Goal: Book appointment/travel/reservation

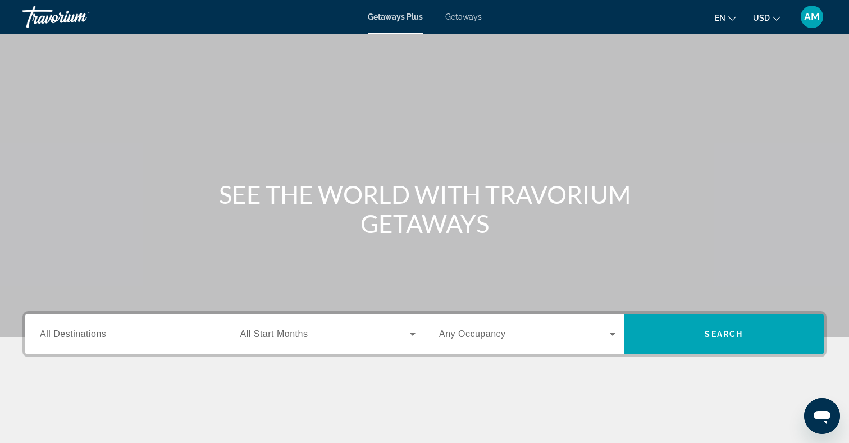
click at [468, 15] on span "Getaways" at bounding box center [463, 16] width 36 height 9
click at [147, 340] on input "Destination All Destinations" at bounding box center [128, 334] width 176 height 13
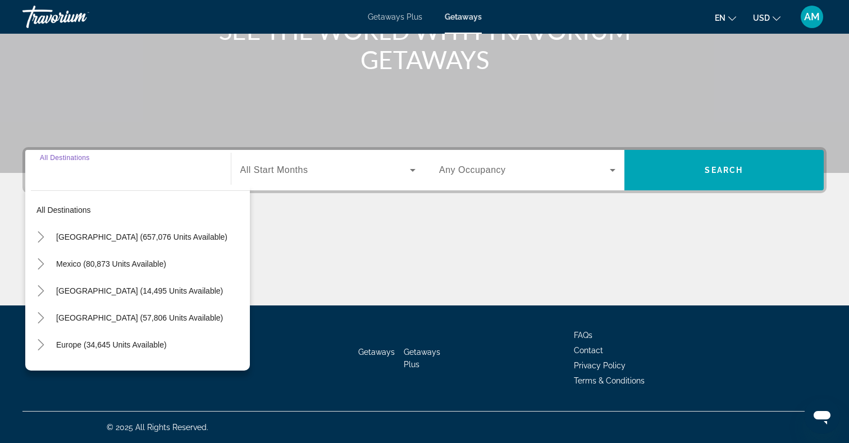
click at [136, 241] on span "[GEOGRAPHIC_DATA] (657,076 units available)" at bounding box center [141, 236] width 171 height 9
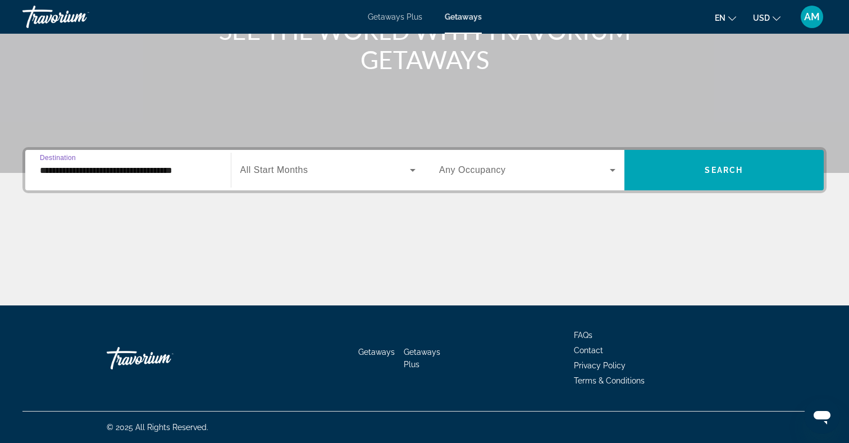
click at [195, 171] on input "**********" at bounding box center [128, 170] width 176 height 13
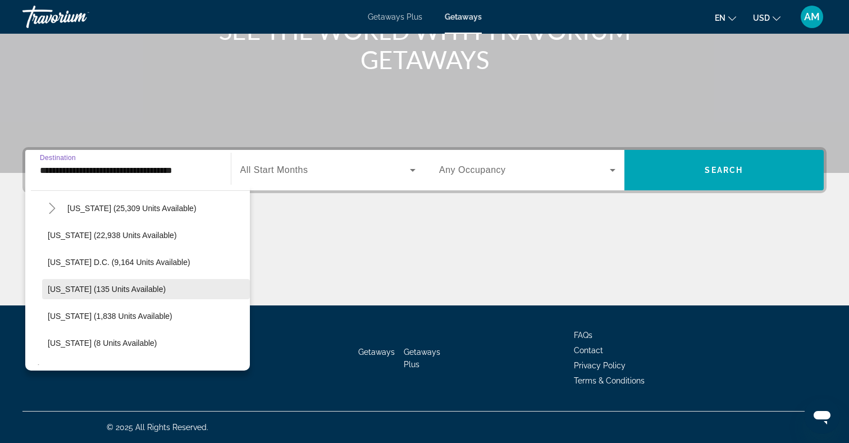
scroll to position [1106, 0]
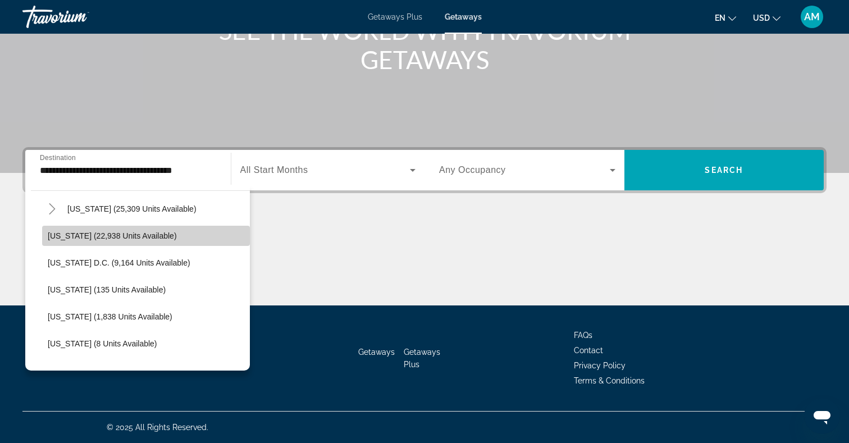
click at [139, 238] on span "[US_STATE] (22,938 units available)" at bounding box center [112, 235] width 129 height 9
type input "**********"
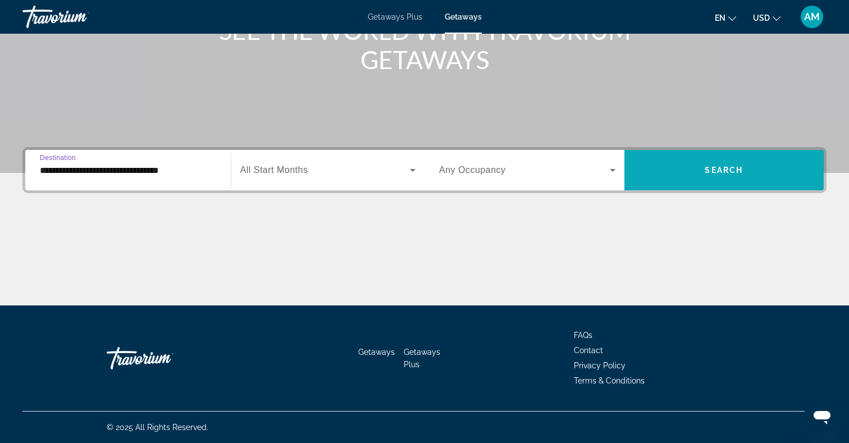
click at [683, 170] on span "Search widget" at bounding box center [724, 170] width 200 height 27
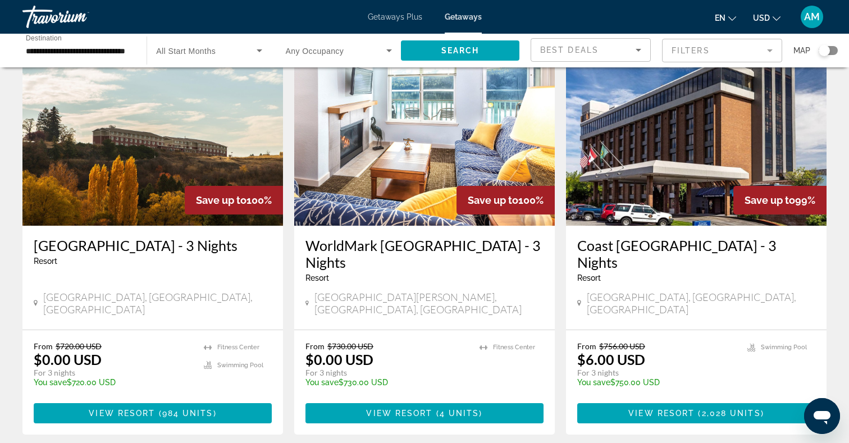
scroll to position [1296, 0]
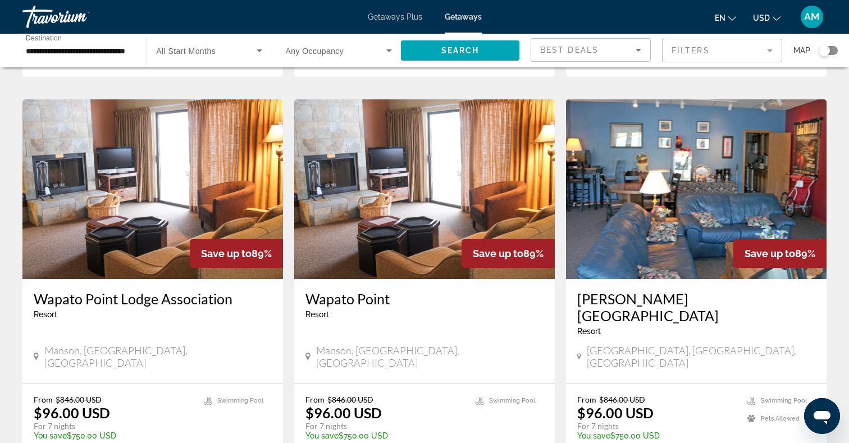
scroll to position [1254, 0]
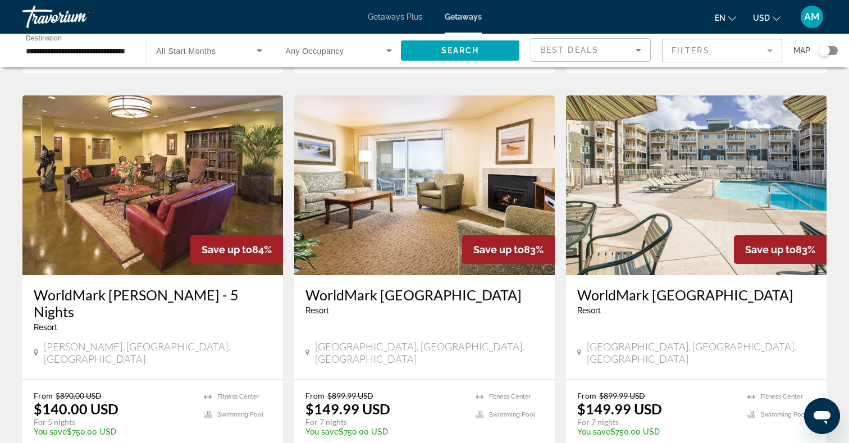
scroll to position [1231, 0]
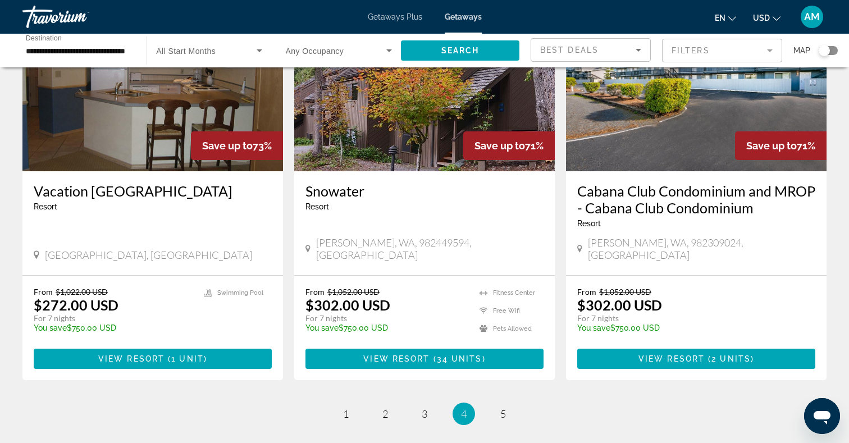
scroll to position [1355, 0]
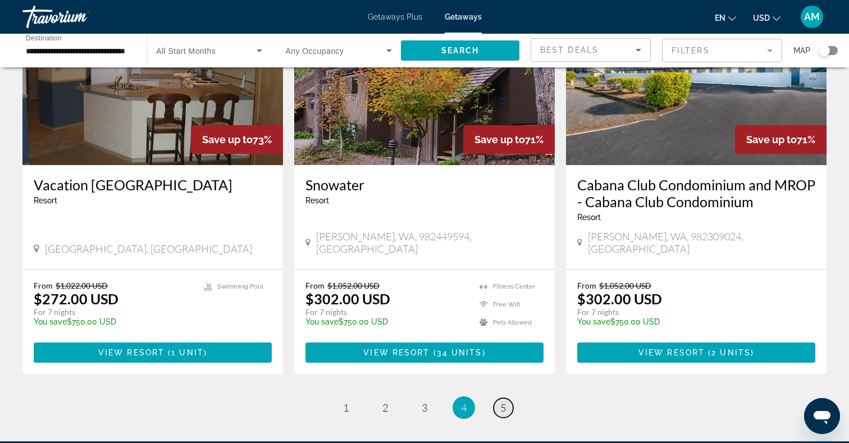
click at [502, 401] on span "5" at bounding box center [503, 407] width 6 height 12
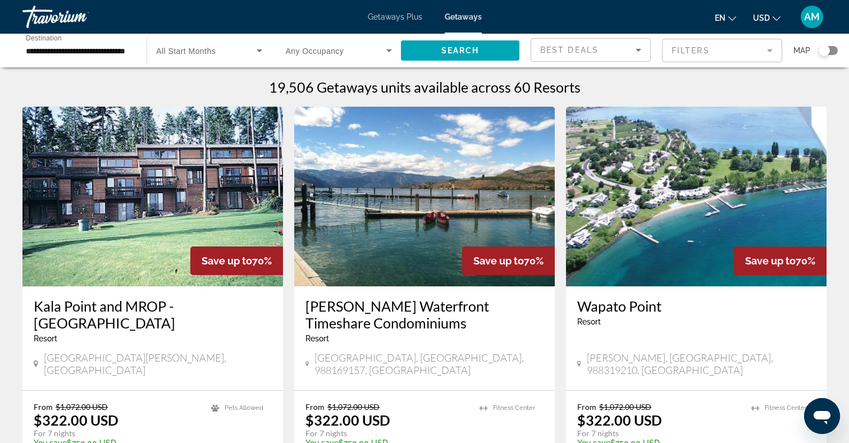
click at [810, 19] on span "AM" at bounding box center [812, 16] width 16 height 11
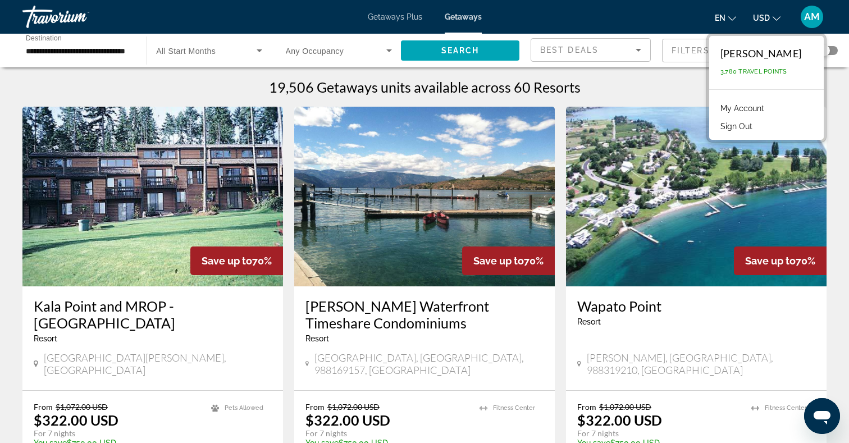
click at [722, 109] on link "My Account" at bounding box center [742, 108] width 55 height 15
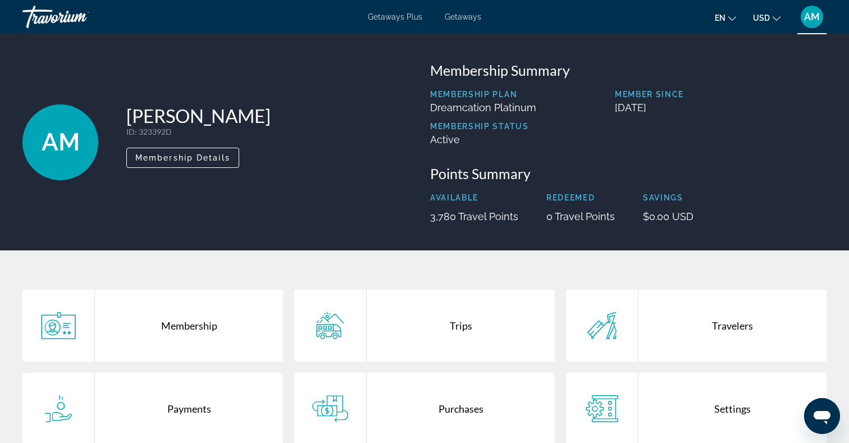
click at [60, 15] on div "Travorium" at bounding box center [78, 16] width 112 height 29
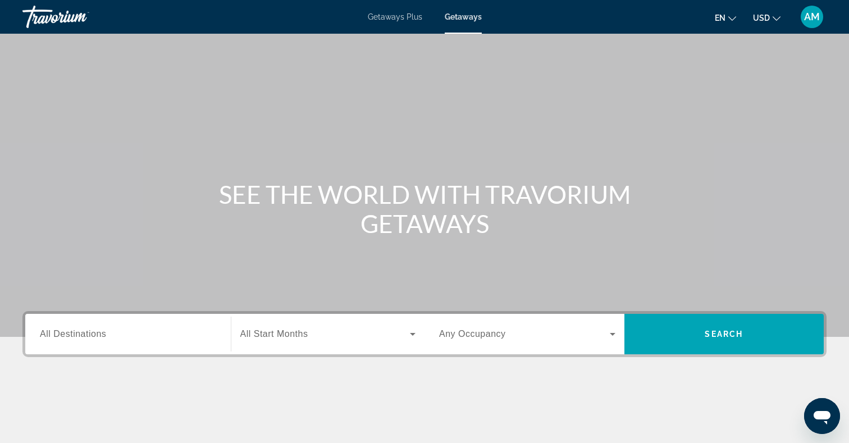
click at [817, 20] on span "AM" at bounding box center [812, 16] width 16 height 11
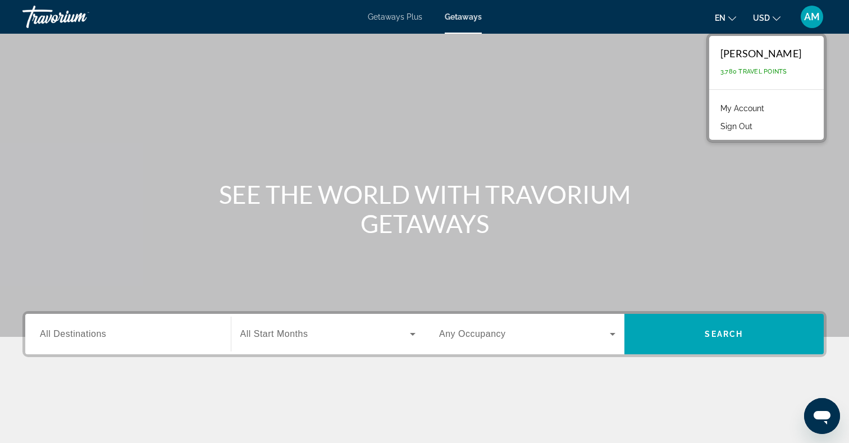
click at [55, 9] on div "Travorium" at bounding box center [78, 16] width 112 height 29
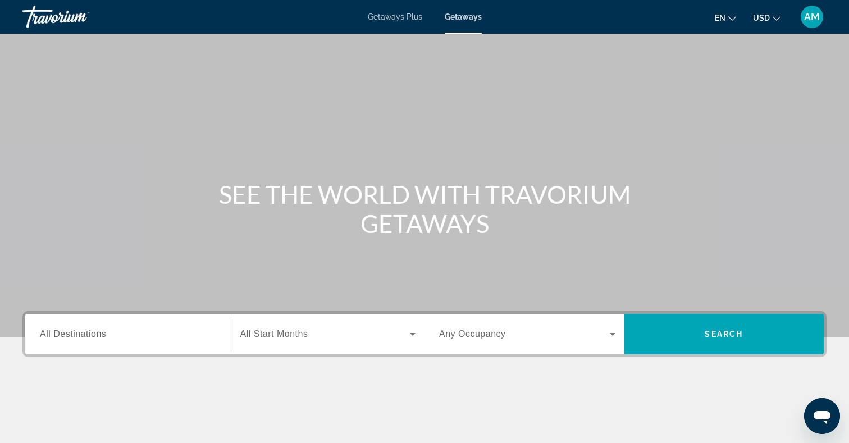
click at [806, 10] on div "AM" at bounding box center [812, 17] width 22 height 22
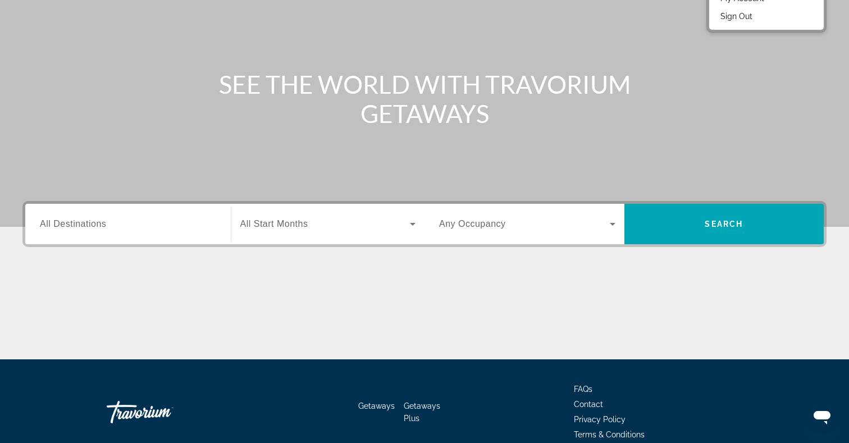
scroll to position [164, 0]
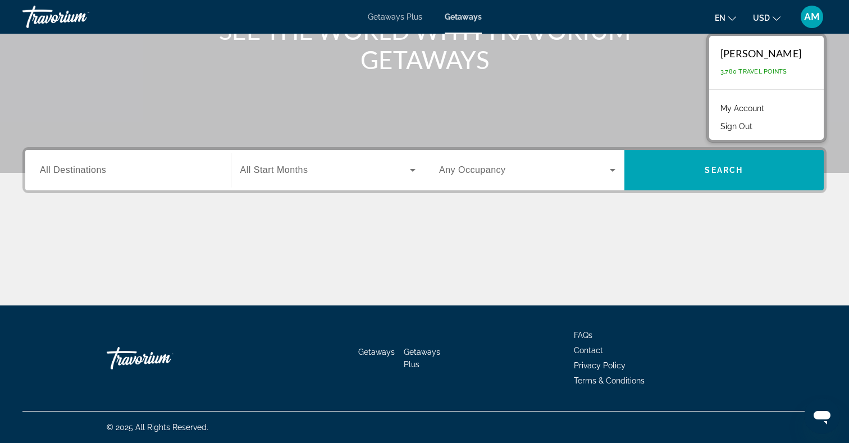
click at [715, 106] on link "My Account" at bounding box center [742, 108] width 55 height 15
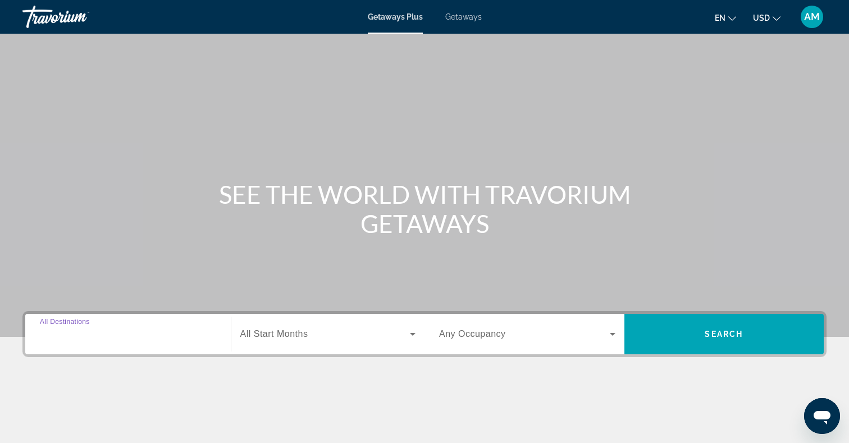
click at [108, 339] on input "Destination All Destinations" at bounding box center [128, 334] width 176 height 13
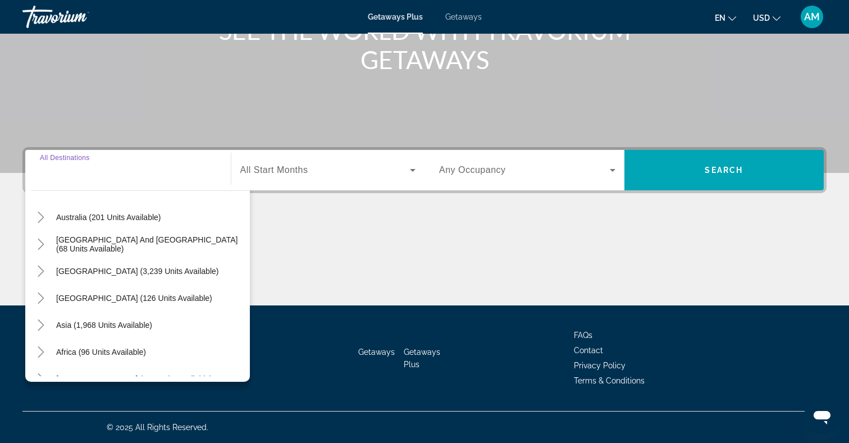
scroll to position [182, 0]
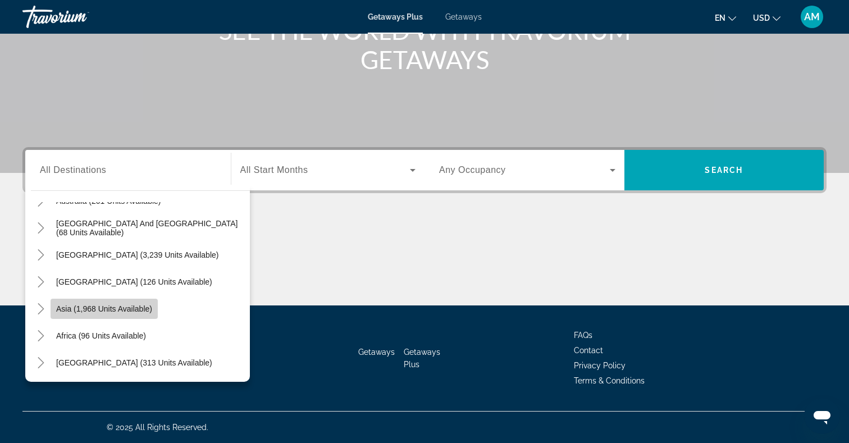
click at [106, 309] on span "Asia (1,968 units available)" at bounding box center [104, 308] width 96 height 9
type input "**********"
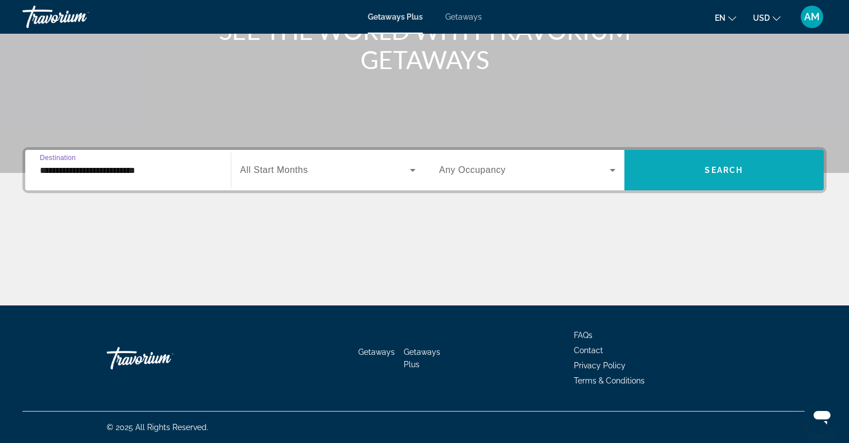
click at [705, 173] on span "Search" at bounding box center [724, 170] width 38 height 9
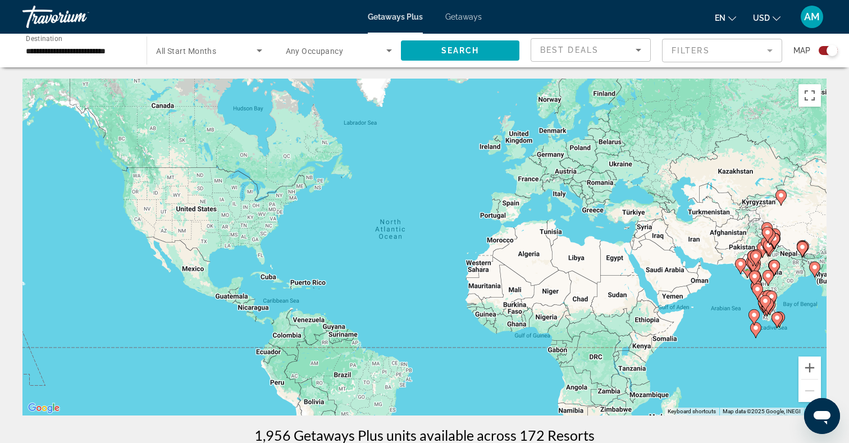
click at [719, 339] on div "To activate drag with keyboard, press Alt + Enter. Once in keyboard drag state,…" at bounding box center [424, 247] width 804 height 337
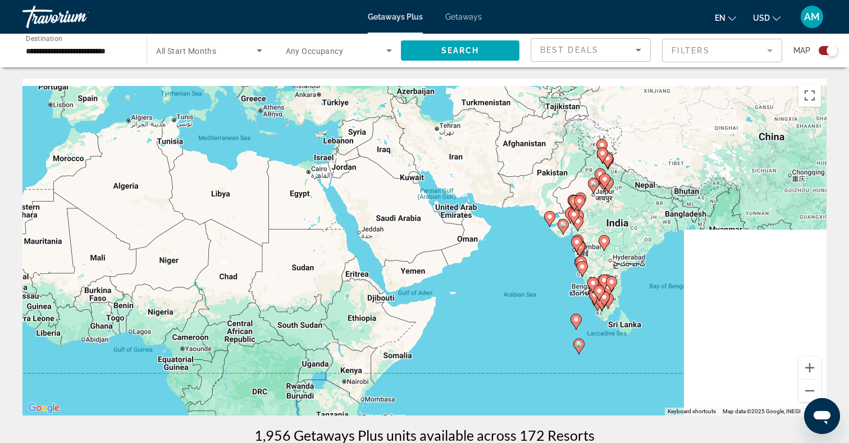
drag, startPoint x: 721, startPoint y: 317, endPoint x: 450, endPoint y: 341, distance: 272.8
click at [450, 341] on div "To activate drag with keyboard, press Alt + Enter. Once in keyboard drag state,…" at bounding box center [424, 247] width 804 height 337
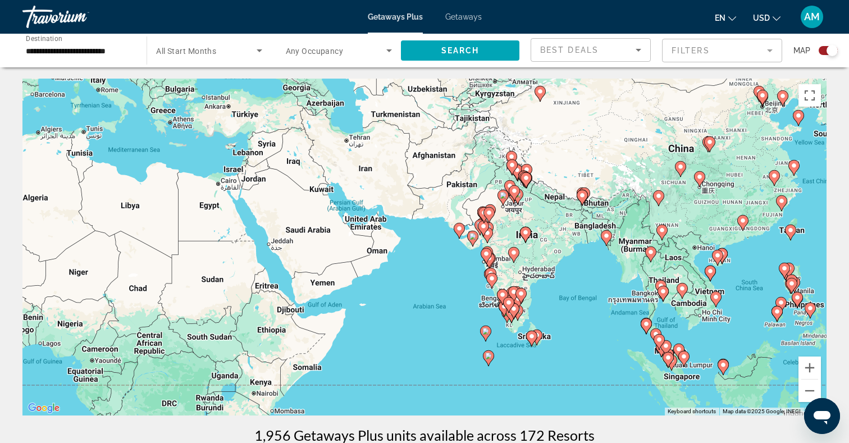
click at [424, 285] on div "To activate drag with keyboard, press Alt + Enter. Once in keyboard drag state,…" at bounding box center [424, 247] width 804 height 337
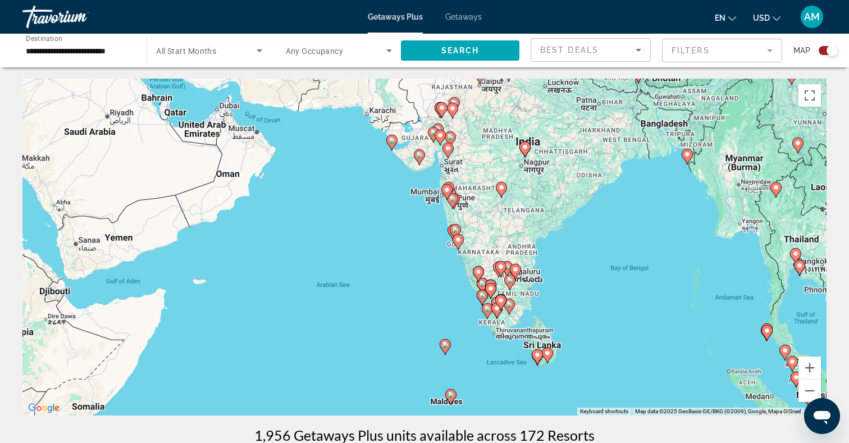
drag, startPoint x: 522, startPoint y: 334, endPoint x: 417, endPoint y: 290, distance: 113.2
click at [417, 290] on div "To activate drag with keyboard, press Alt + Enter. Once in keyboard drag state,…" at bounding box center [424, 247] width 804 height 337
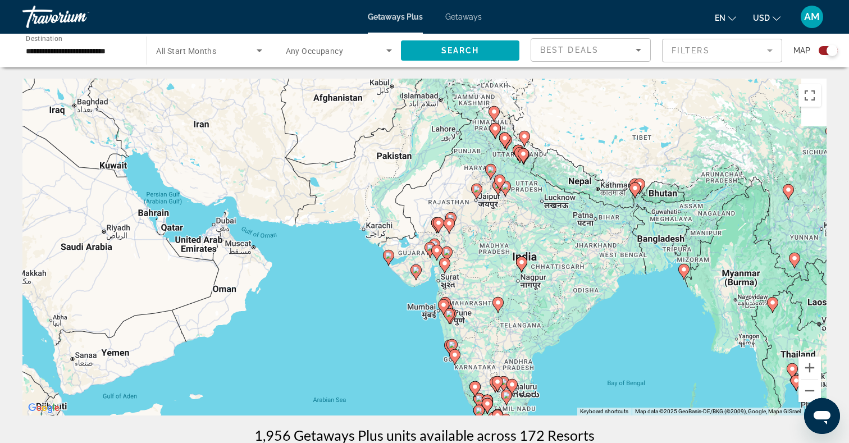
drag, startPoint x: 418, startPoint y: 244, endPoint x: 418, endPoint y: 364, distance: 119.6
click at [418, 364] on div "To activate drag with keyboard, press Alt + Enter. Once in keyboard drag state,…" at bounding box center [424, 247] width 804 height 337
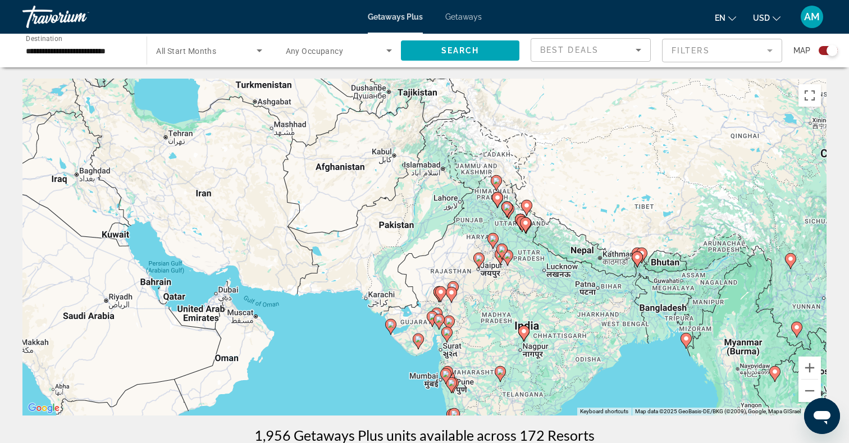
drag, startPoint x: 349, startPoint y: 264, endPoint x: 351, endPoint y: 332, distance: 67.4
click at [351, 332] on div "To activate drag with keyboard, press Alt + Enter. Once in keyboard drag state,…" at bounding box center [424, 247] width 804 height 337
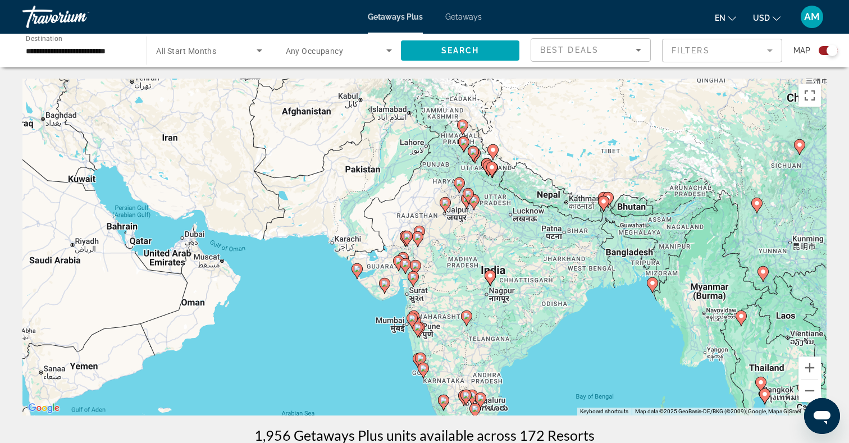
drag, startPoint x: 638, startPoint y: 363, endPoint x: 592, endPoint y: 289, distance: 88.0
click at [592, 289] on div "To activate drag with keyboard, press Alt + Enter. Once in keyboard drag state,…" at bounding box center [424, 247] width 804 height 337
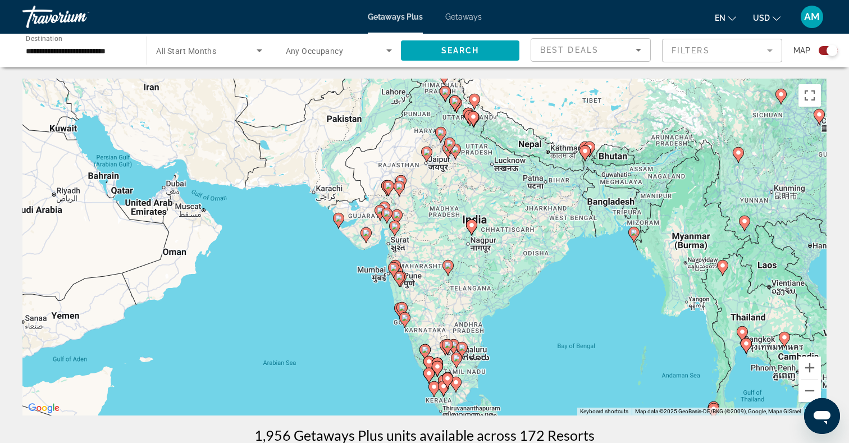
drag, startPoint x: 569, startPoint y: 335, endPoint x: 563, endPoint y: 301, distance: 34.2
click at [563, 301] on div "To activate drag with keyboard, press Alt + Enter. Once in keyboard drag state,…" at bounding box center [424, 247] width 804 height 337
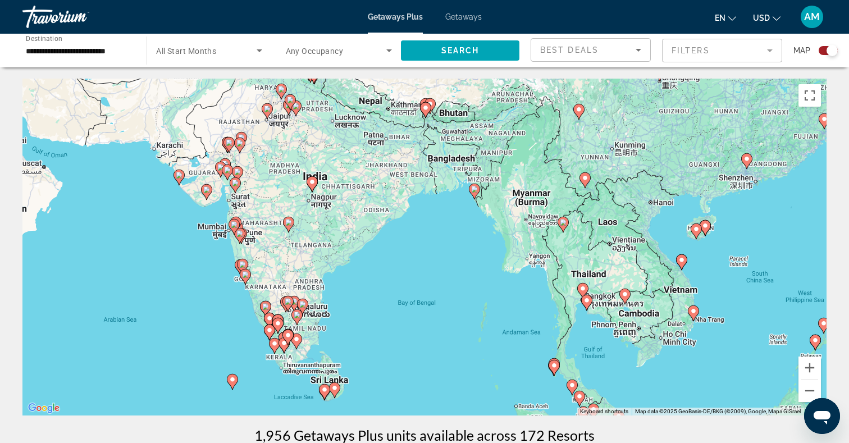
drag, startPoint x: 624, startPoint y: 298, endPoint x: 464, endPoint y: 257, distance: 165.2
click at [464, 257] on div "To activate drag with keyboard, press Alt + Enter. Once in keyboard drag state,…" at bounding box center [424, 247] width 804 height 337
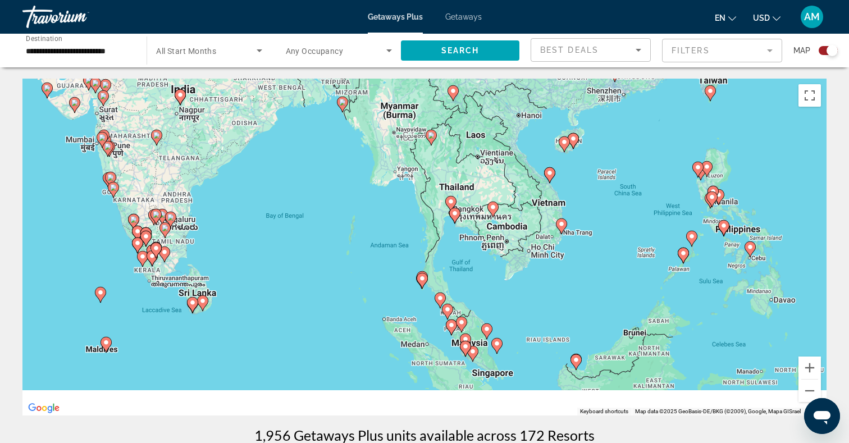
drag, startPoint x: 483, startPoint y: 333, endPoint x: 345, endPoint y: 239, distance: 167.7
click at [345, 239] on div "To activate drag with keyboard, press Alt + Enter. Once in keyboard drag state,…" at bounding box center [424, 247] width 804 height 337
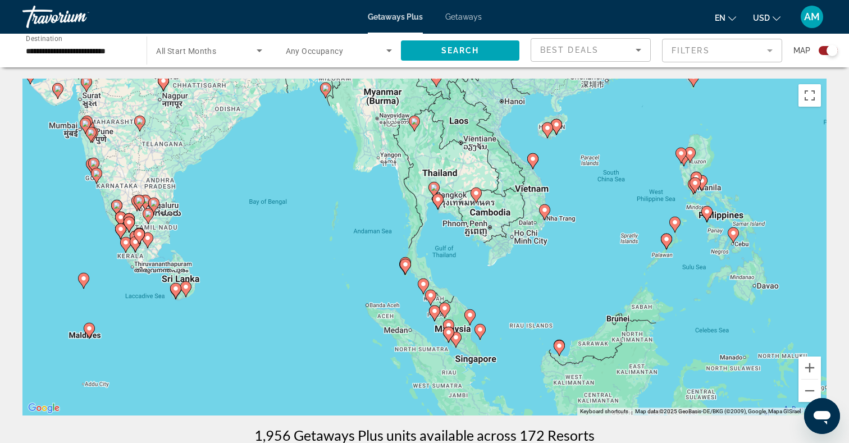
click at [317, 190] on div "To activate drag with keyboard, press Alt + Enter. Once in keyboard drag state,…" at bounding box center [424, 247] width 804 height 337
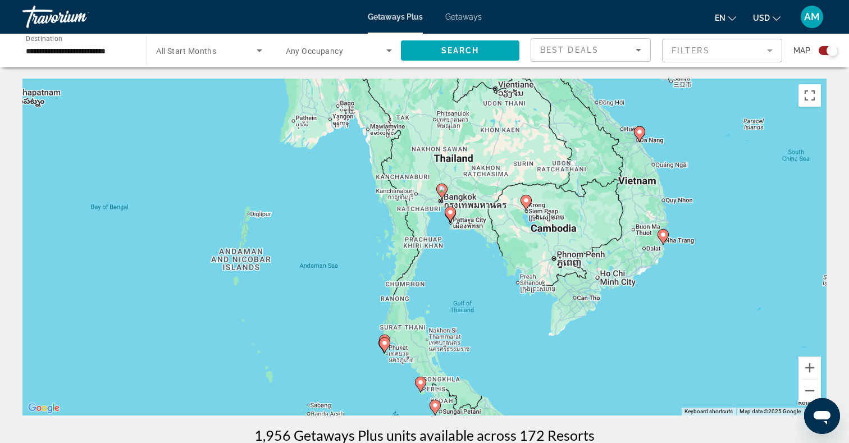
drag, startPoint x: 458, startPoint y: 256, endPoint x: 321, endPoint y: 251, distance: 137.6
click at [321, 251] on div "To activate drag with keyboard, press Alt + Enter. Once in keyboard drag state,…" at bounding box center [424, 247] width 804 height 337
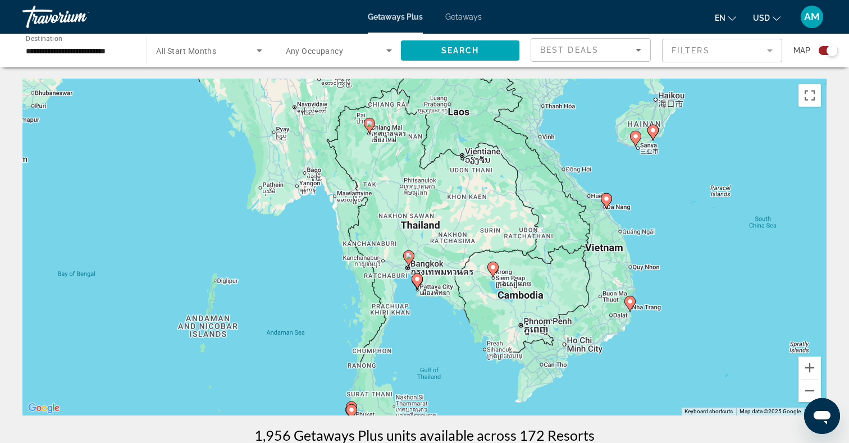
drag, startPoint x: 328, startPoint y: 227, endPoint x: 322, endPoint y: 293, distance: 65.9
click at [322, 294] on div "To activate drag with keyboard, press Alt + Enter. Once in keyboard drag state,…" at bounding box center [424, 247] width 804 height 337
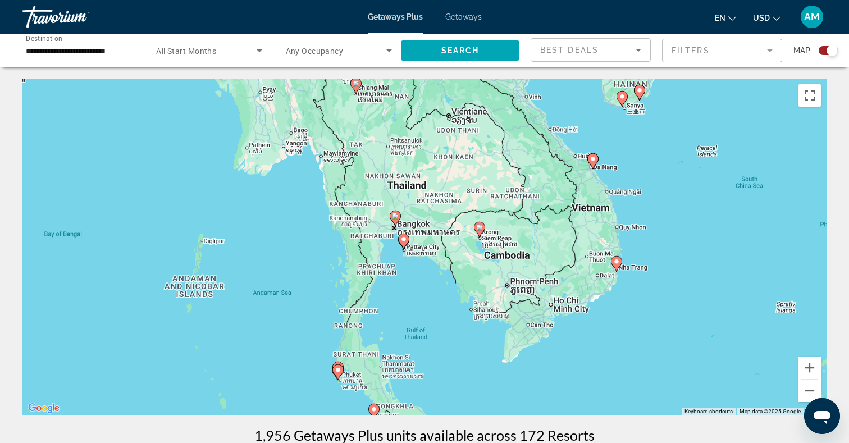
drag, startPoint x: 332, startPoint y: 314, endPoint x: 317, endPoint y: 275, distance: 42.5
click at [318, 274] on div "To activate drag with keyboard, press Alt + Enter. Once in keyboard drag state,…" at bounding box center [424, 247] width 804 height 337
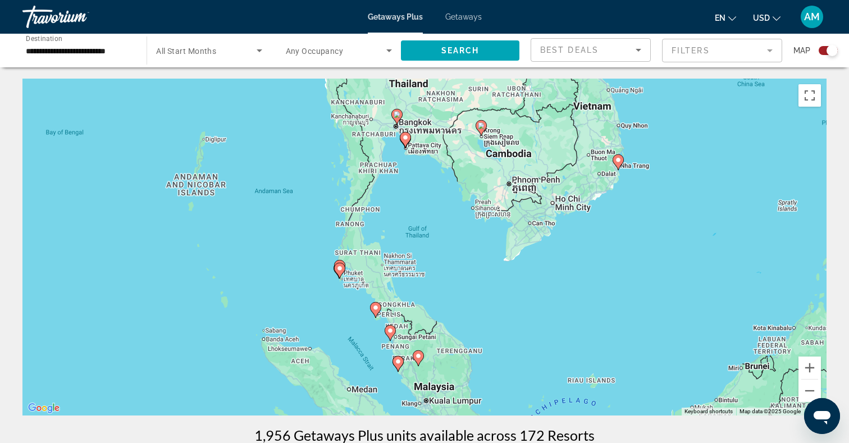
drag, startPoint x: 309, startPoint y: 358, endPoint x: 311, endPoint y: 255, distance: 102.8
click at [311, 254] on div "To activate drag with keyboard, press Alt + Enter. Once in keyboard drag state,…" at bounding box center [424, 247] width 804 height 337
click at [319, 277] on div "To activate drag with keyboard, press Alt + Enter. Once in keyboard drag state,…" at bounding box center [424, 247] width 804 height 337
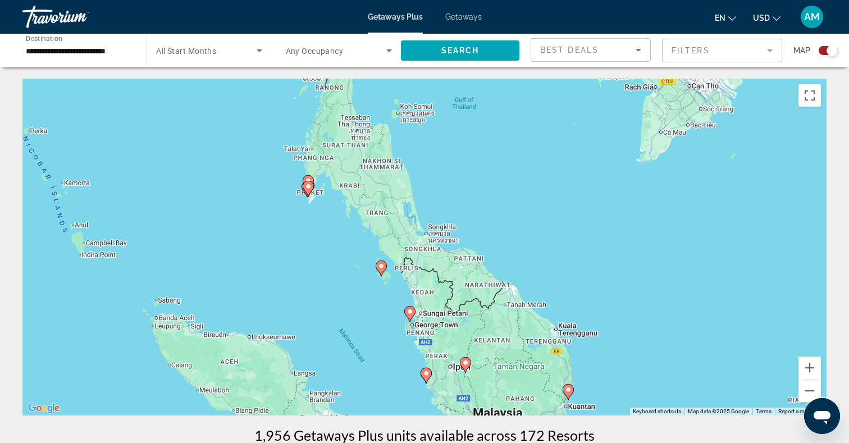
drag, startPoint x: 333, startPoint y: 318, endPoint x: 278, endPoint y: 235, distance: 100.1
click at [279, 235] on div "To activate drag with keyboard, press Alt + Enter. Once in keyboard drag state,…" at bounding box center [424, 247] width 804 height 337
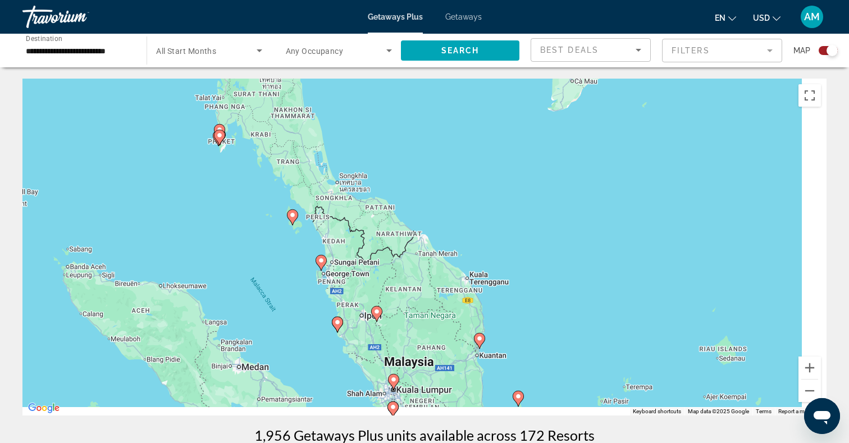
drag, startPoint x: 316, startPoint y: 295, endPoint x: 200, endPoint y: 235, distance: 131.1
click at [200, 235] on div "To activate drag with keyboard, press Alt + Enter. Once in keyboard drag state,…" at bounding box center [424, 247] width 804 height 337
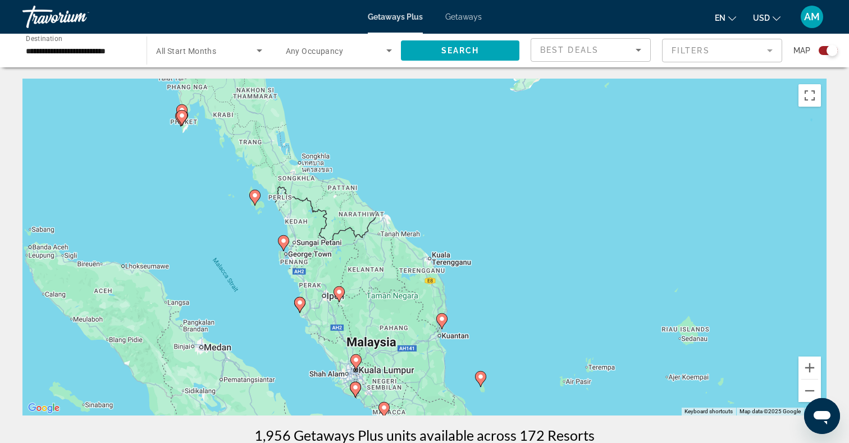
click at [284, 244] on icon "Main content" at bounding box center [283, 243] width 10 height 15
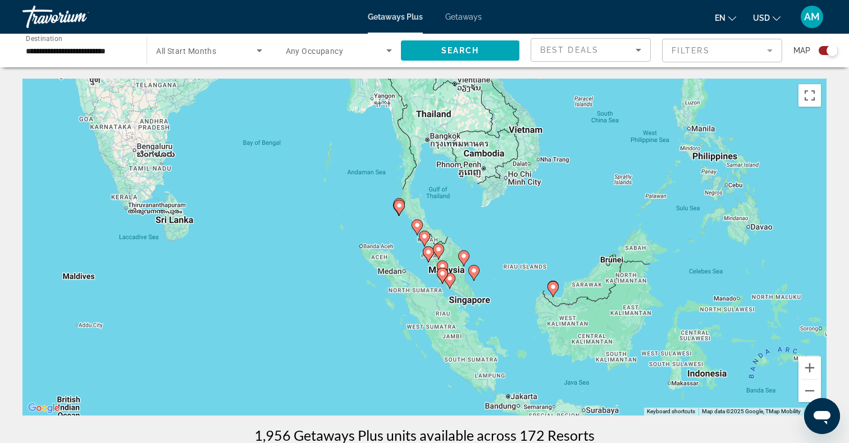
click at [426, 239] on image "Main content" at bounding box center [424, 236] width 7 height 7
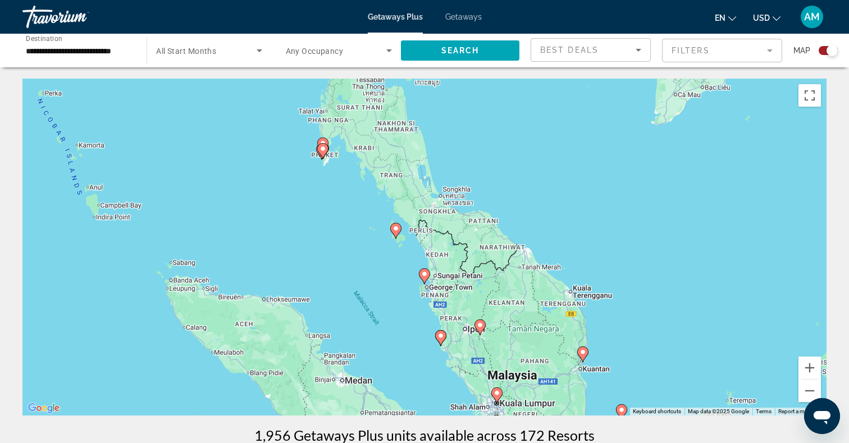
drag, startPoint x: 368, startPoint y: 207, endPoint x: 369, endPoint y: 268, distance: 61.8
click at [369, 269] on div "To activate drag with keyboard, press Alt + Enter. Once in keyboard drag state,…" at bounding box center [424, 247] width 804 height 337
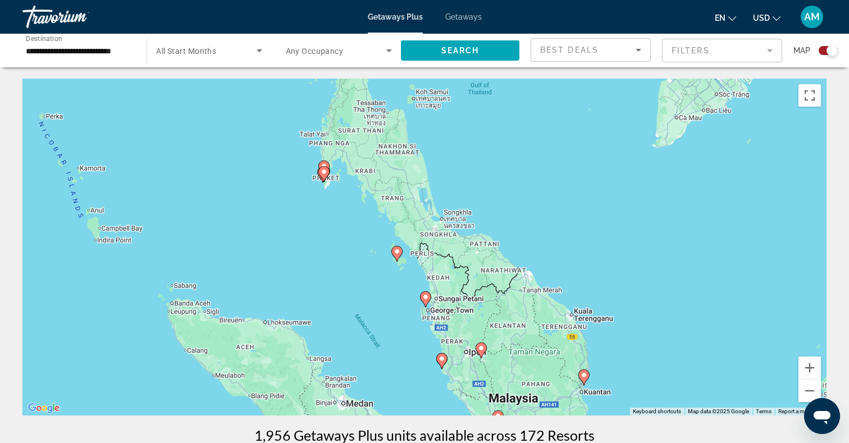
drag, startPoint x: 302, startPoint y: 223, endPoint x: 321, endPoint y: 281, distance: 60.9
click at [321, 281] on div "To activate drag with keyboard, press Alt + Enter. Once in keyboard drag state,…" at bounding box center [424, 247] width 804 height 337
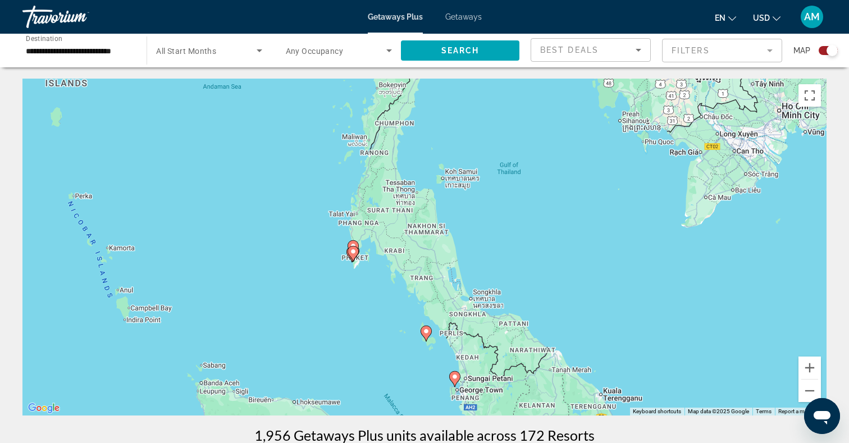
click at [321, 270] on div "To activate drag with keyboard, press Alt + Enter. Once in keyboard drag state,…" at bounding box center [424, 247] width 804 height 337
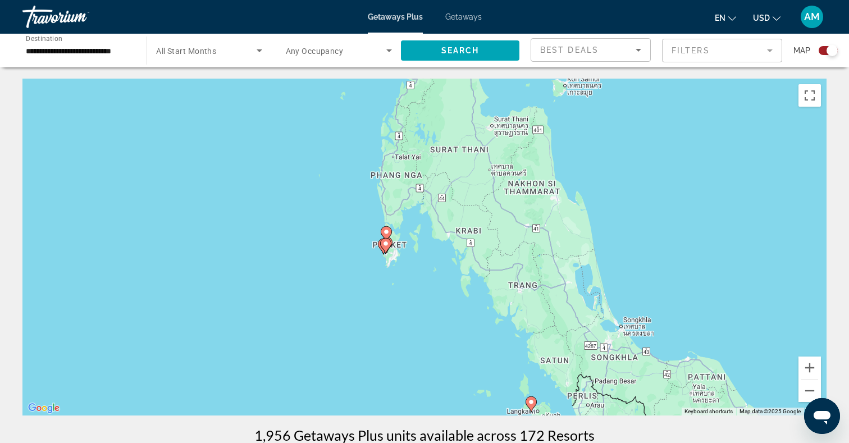
click at [321, 270] on div "To activate drag with keyboard, press Alt + Enter. Once in keyboard drag state,…" at bounding box center [424, 247] width 804 height 337
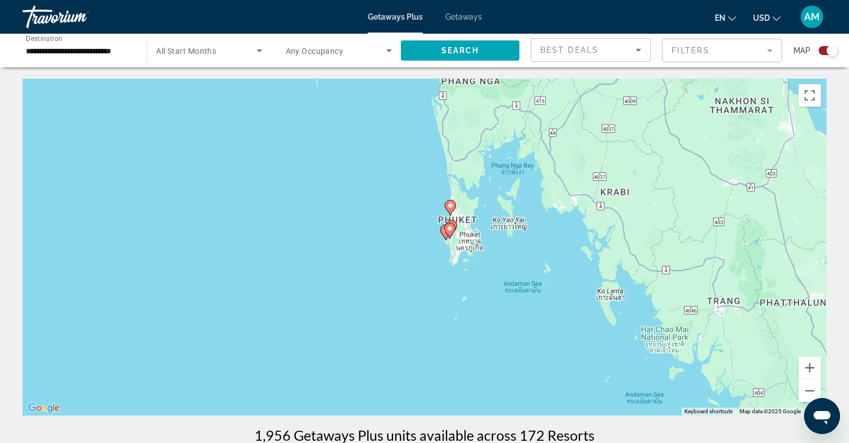
click at [438, 263] on div "To activate drag with keyboard, press Alt + Enter. Once in keyboard drag state,…" at bounding box center [424, 247] width 804 height 337
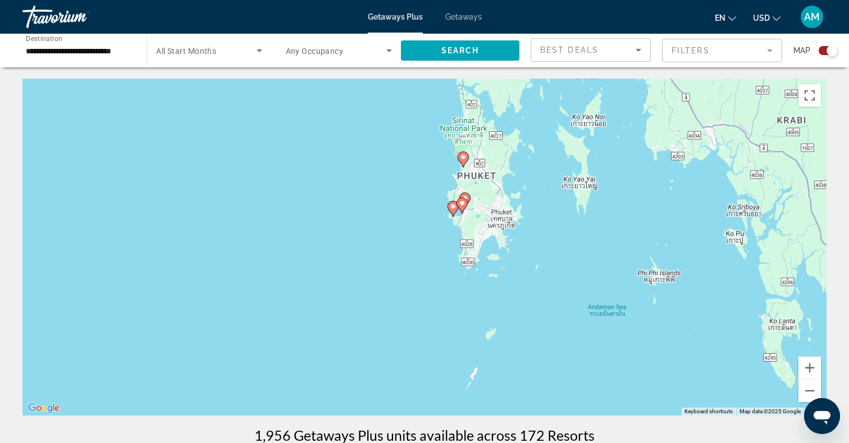
click at [438, 263] on div "To activate drag with keyboard, press Alt + Enter. Once in keyboard drag state,…" at bounding box center [424, 247] width 804 height 337
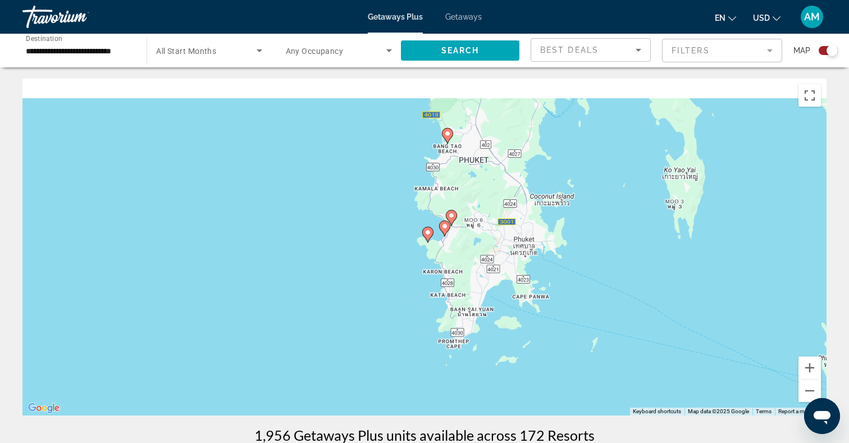
drag, startPoint x: 430, startPoint y: 223, endPoint x: 372, endPoint y: 310, distance: 104.0
click at [372, 312] on div "To activate drag with keyboard, press Alt + Enter. Once in keyboard drag state,…" at bounding box center [424, 247] width 804 height 337
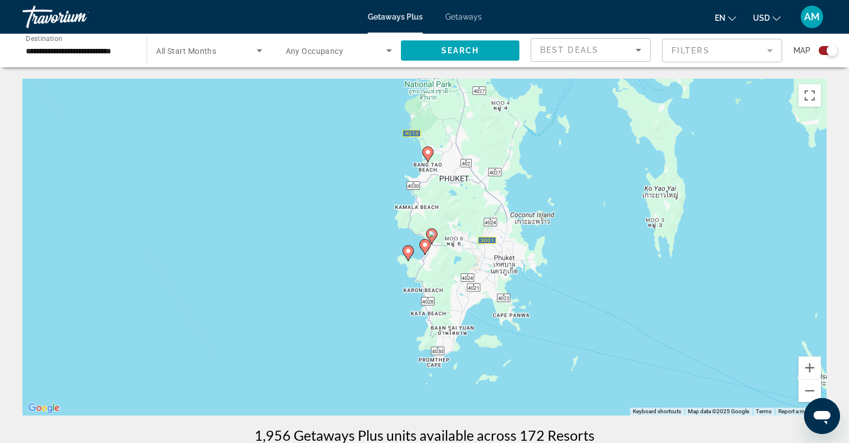
click at [372, 310] on div "To activate drag with keyboard, press Alt + Enter. Once in keyboard drag state,…" at bounding box center [424, 247] width 804 height 337
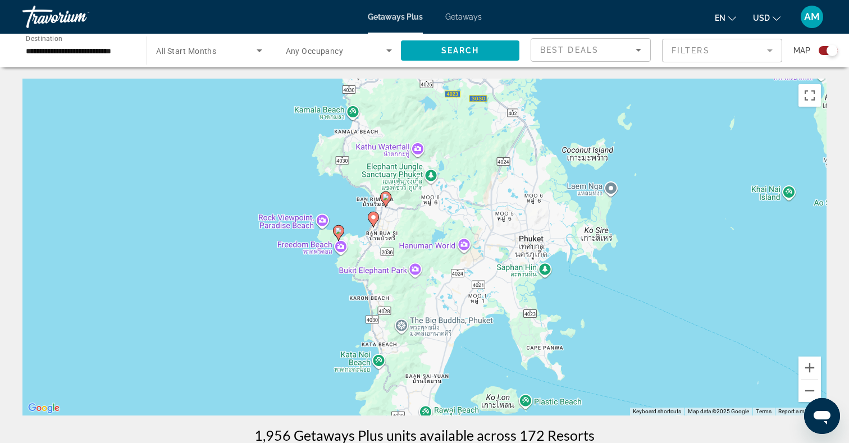
drag, startPoint x: 385, startPoint y: 294, endPoint x: 279, endPoint y: 322, distance: 109.6
click at [279, 322] on div "To activate drag with keyboard, press Alt + Enter. Once in keyboard drag state,…" at bounding box center [424, 247] width 804 height 337
click at [371, 221] on icon "Main content" at bounding box center [372, 220] width 10 height 15
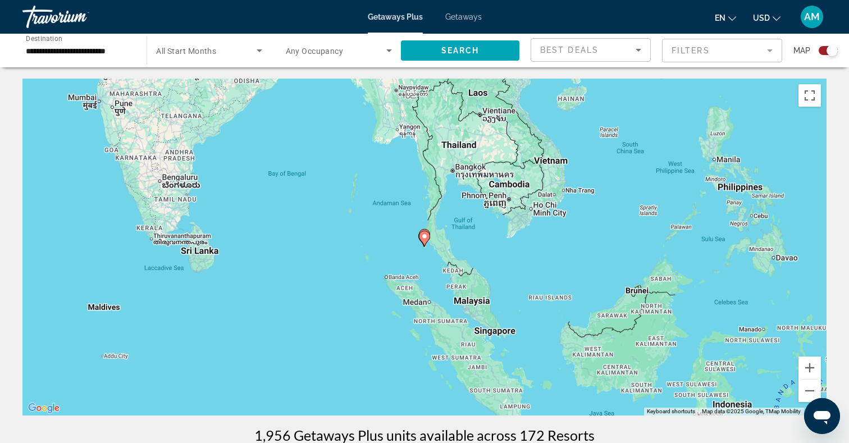
click at [377, 252] on div "To navigate, press the arrow keys. To activate drag with keyboard, press Alt + …" at bounding box center [424, 247] width 804 height 337
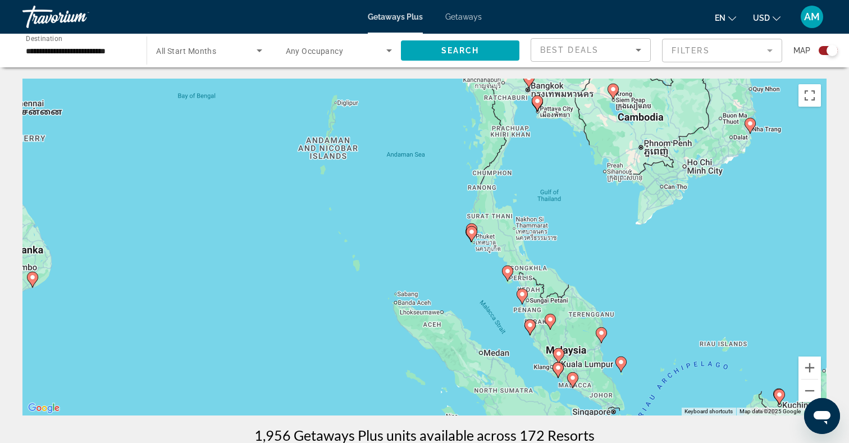
click at [418, 244] on div "To activate drag with keyboard, press Alt + Enter. Once in keyboard drag state,…" at bounding box center [424, 247] width 804 height 337
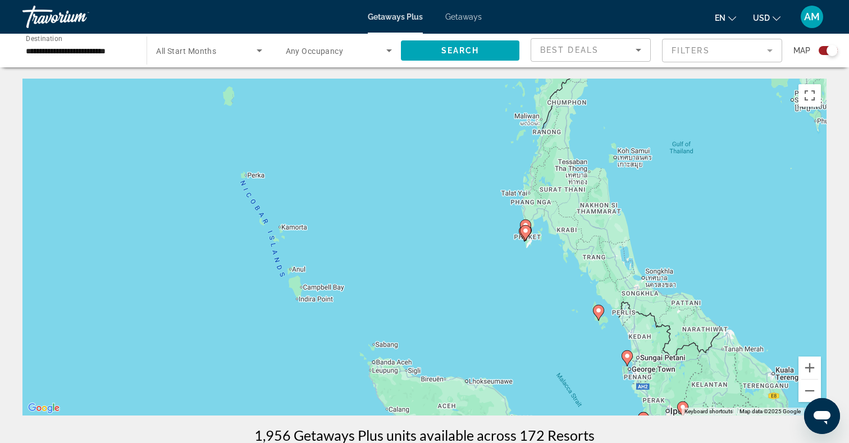
click at [457, 249] on div "To activate drag with keyboard, press Alt + Enter. Once in keyboard drag state,…" at bounding box center [424, 247] width 804 height 337
click at [457, 250] on div "To activate drag with keyboard, press Alt + Enter. Once in keyboard drag state,…" at bounding box center [424, 247] width 804 height 337
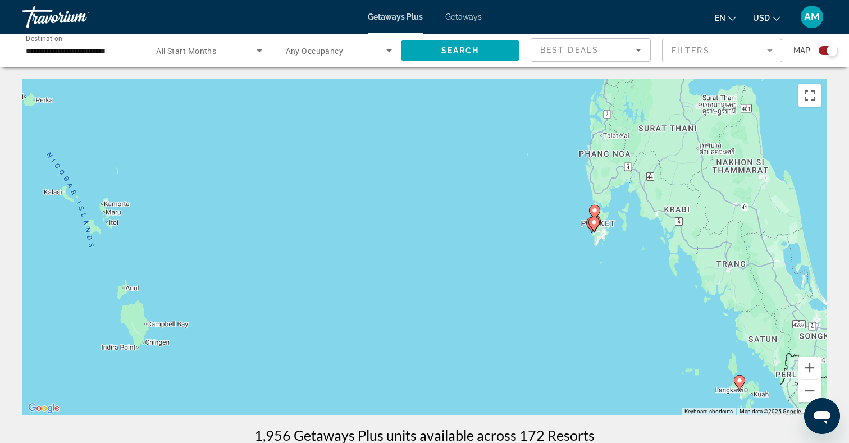
click at [510, 244] on div "To activate drag with keyboard, press Alt + Enter. Once in keyboard drag state,…" at bounding box center [424, 247] width 804 height 337
click at [510, 245] on div "To activate drag with keyboard, press Alt + Enter. Once in keyboard drag state,…" at bounding box center [424, 247] width 804 height 337
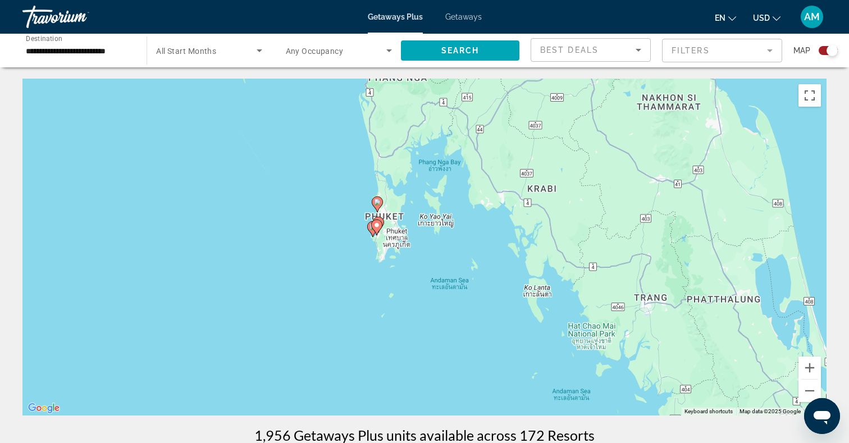
drag, startPoint x: 581, startPoint y: 267, endPoint x: 271, endPoint y: 277, distance: 310.1
click at [271, 278] on div "To activate drag with keyboard, press Alt + Enter. Once in keyboard drag state,…" at bounding box center [424, 247] width 804 height 337
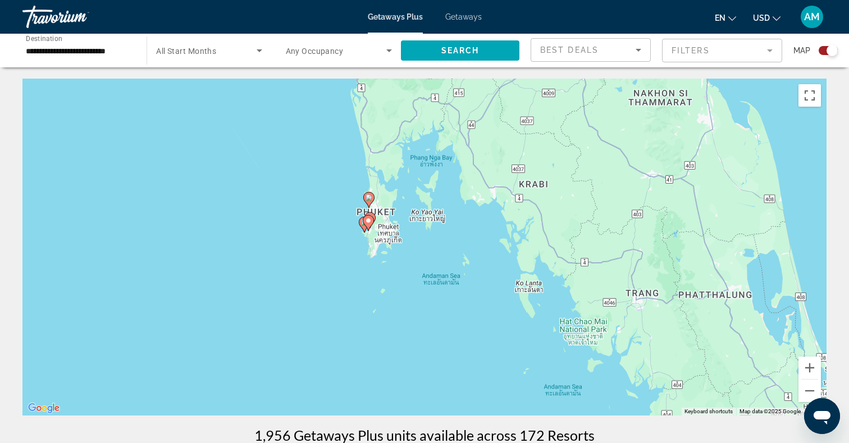
click at [341, 250] on div "To activate drag with keyboard, press Alt + Enter. Once in keyboard drag state,…" at bounding box center [424, 247] width 804 height 337
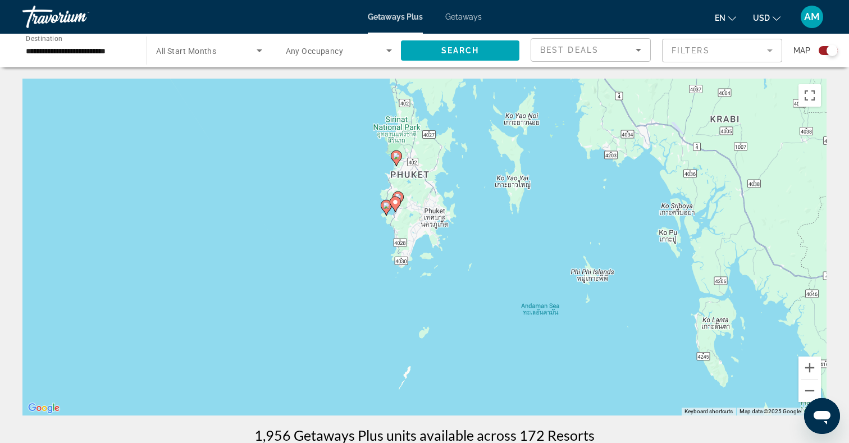
click at [395, 204] on image "Main content" at bounding box center [395, 202] width 7 height 7
type input "**********"
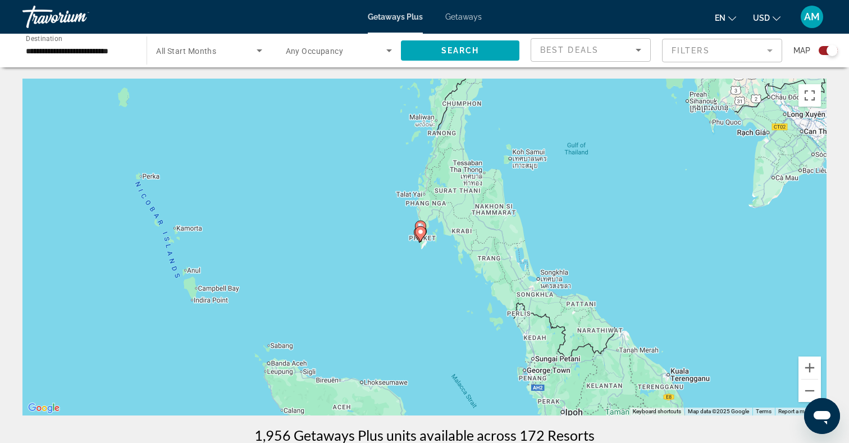
click at [422, 257] on div "To activate drag with keyboard, press Alt + Enter. Once in keyboard drag state,…" at bounding box center [424, 247] width 804 height 337
click at [423, 257] on div "To activate drag with keyboard, press Alt + Enter. Once in keyboard drag state,…" at bounding box center [424, 247] width 804 height 337
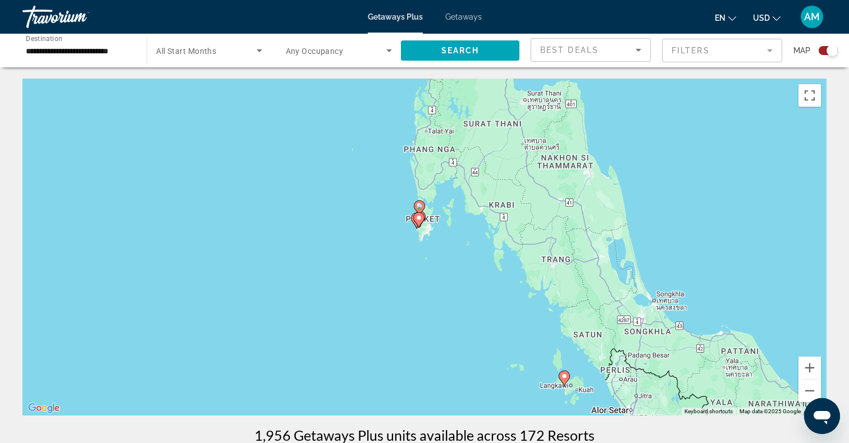
click at [400, 244] on div "To activate drag with keyboard, press Alt + Enter. Once in keyboard drag state,…" at bounding box center [424, 247] width 804 height 337
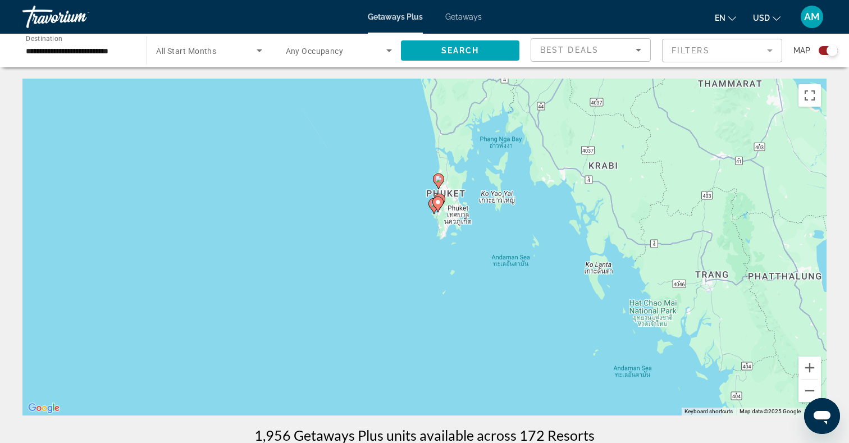
click at [438, 207] on icon "Main content" at bounding box center [438, 204] width 10 height 15
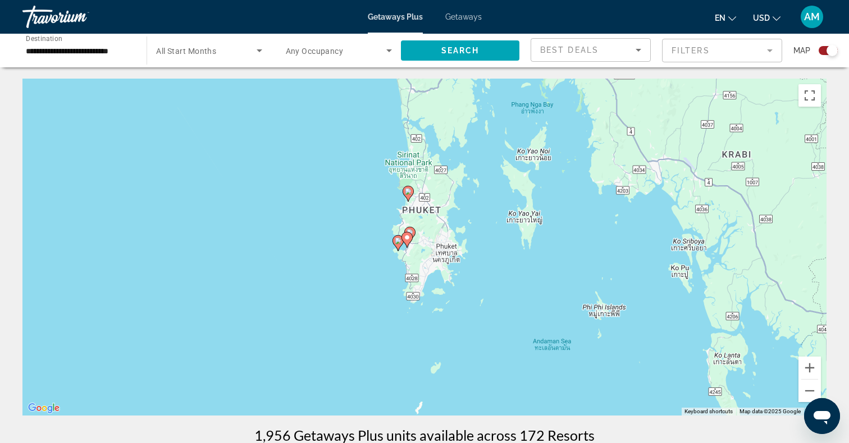
drag, startPoint x: 438, startPoint y: 207, endPoint x: 391, endPoint y: 280, distance: 86.7
click at [391, 280] on div "To activate drag with keyboard, press Alt + Enter. Once in keyboard drag state,…" at bounding box center [424, 247] width 804 height 337
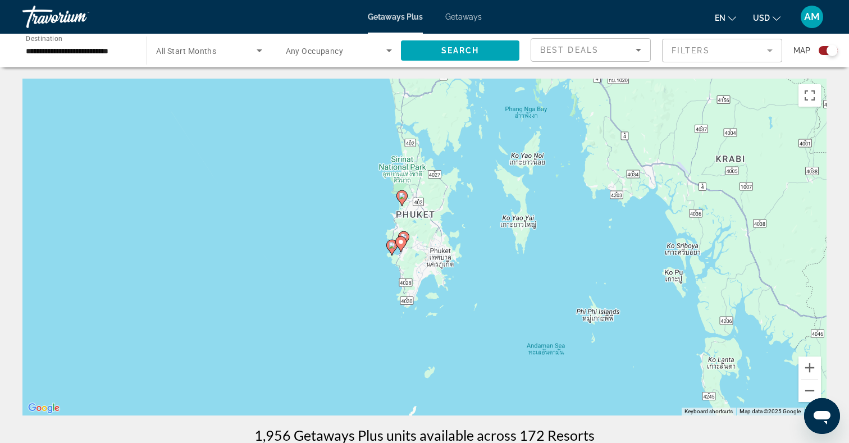
click at [391, 280] on div "To activate drag with keyboard, press Alt + Enter. Once in keyboard drag state,…" at bounding box center [424, 247] width 804 height 337
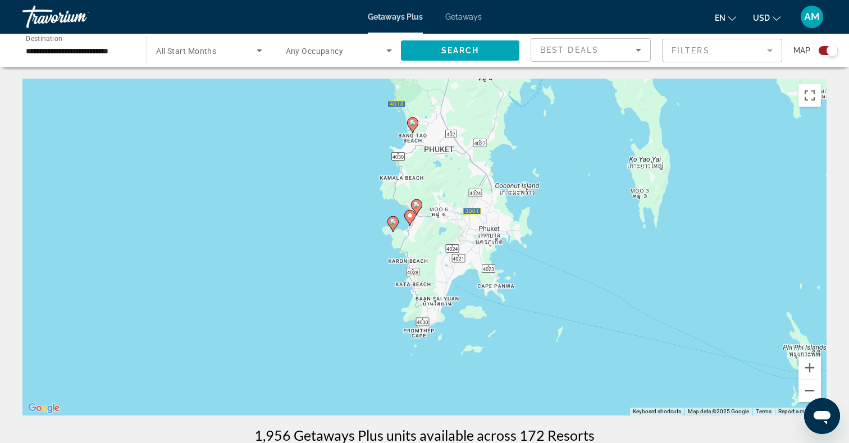
click at [409, 214] on image "Main content" at bounding box center [409, 215] width 7 height 7
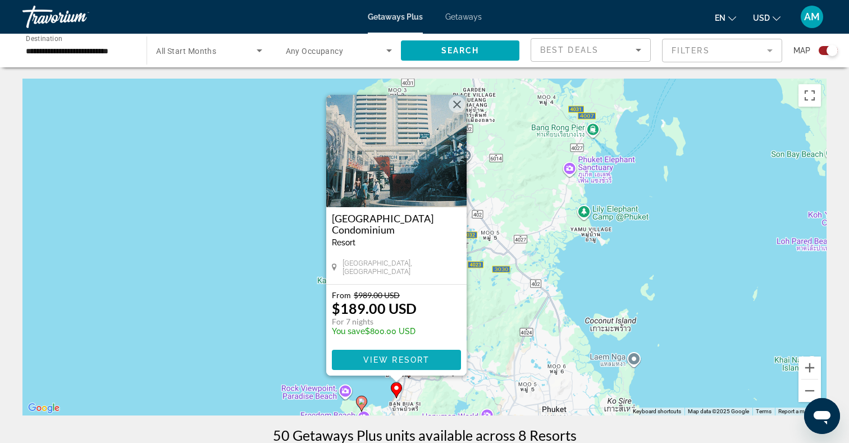
click at [386, 357] on span "View Resort" at bounding box center [396, 359] width 66 height 9
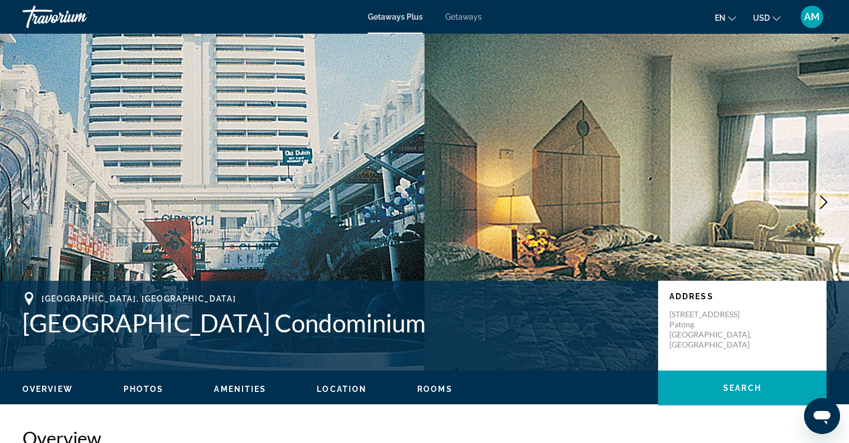
click at [457, 18] on span "Getaways" at bounding box center [463, 16] width 36 height 9
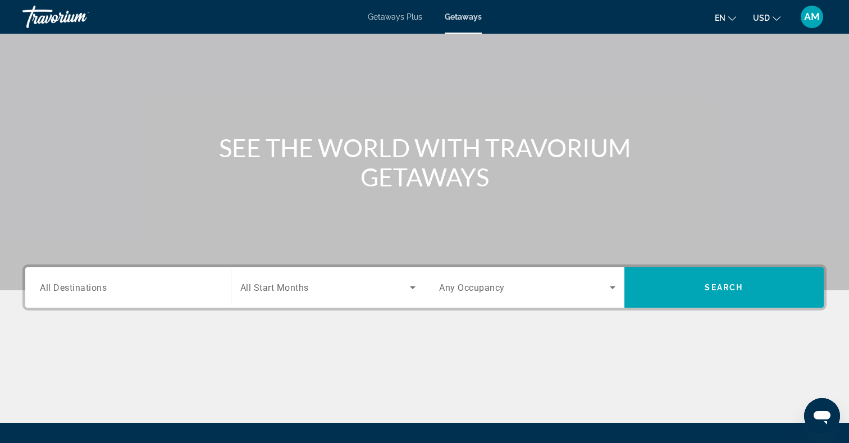
click at [96, 281] on input "Destination All Destinations" at bounding box center [128, 287] width 176 height 13
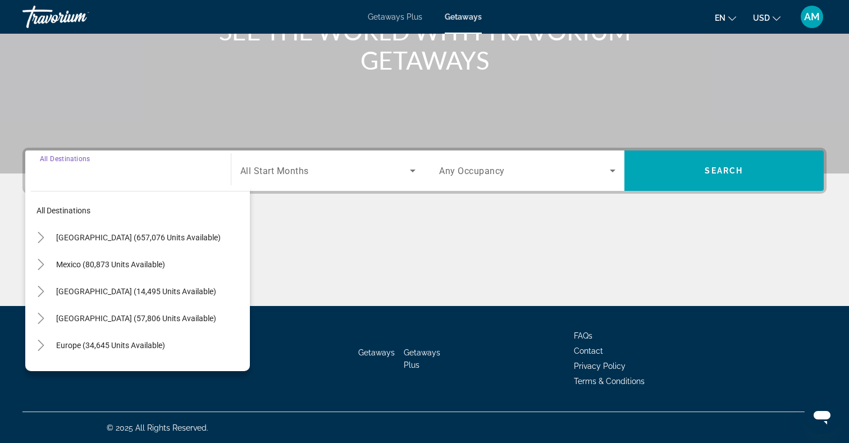
scroll to position [164, 0]
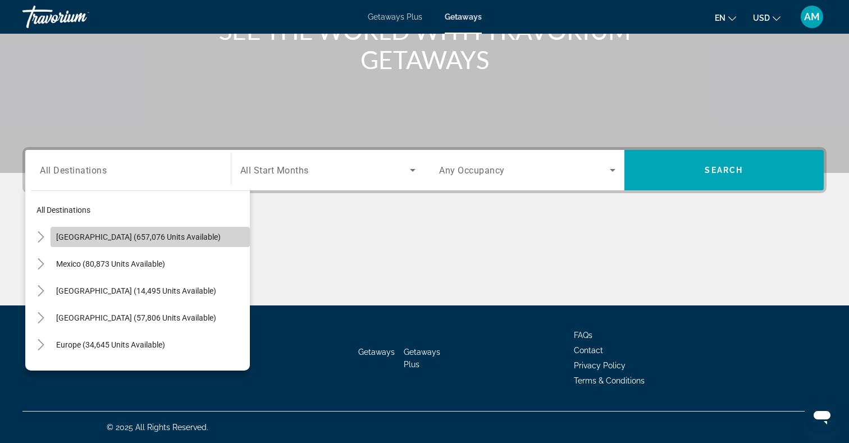
click at [94, 236] on span "[GEOGRAPHIC_DATA] (657,076 units available)" at bounding box center [138, 236] width 165 height 9
type input "**********"
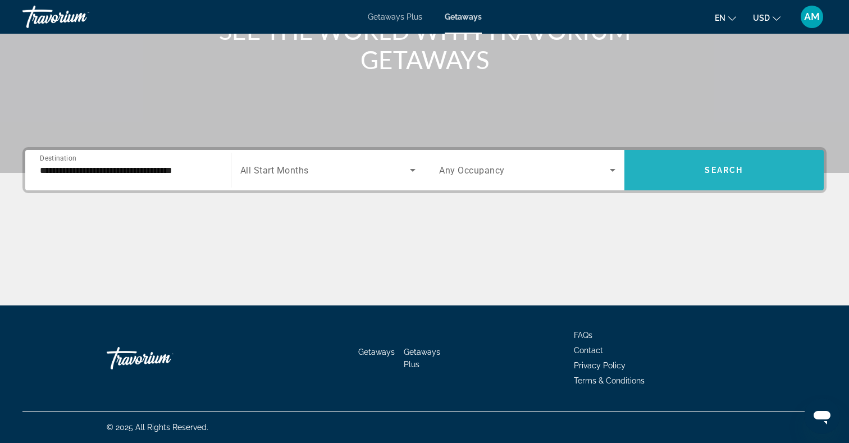
click at [721, 177] on span "Search widget" at bounding box center [724, 170] width 200 height 27
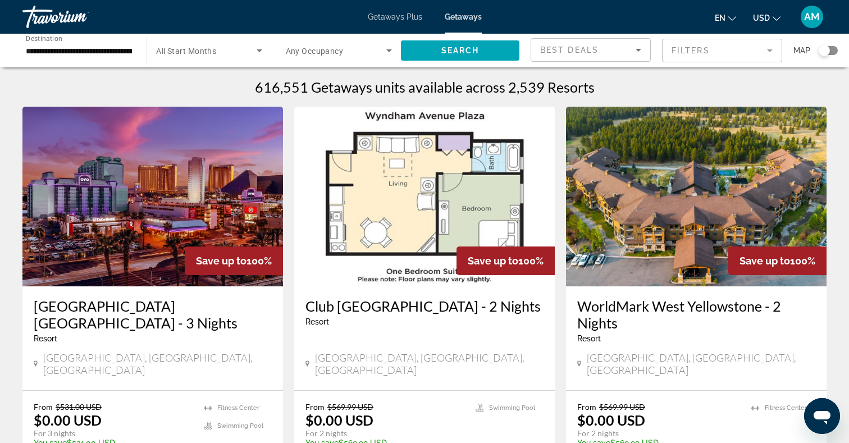
click at [98, 54] on input "**********" at bounding box center [79, 50] width 106 height 13
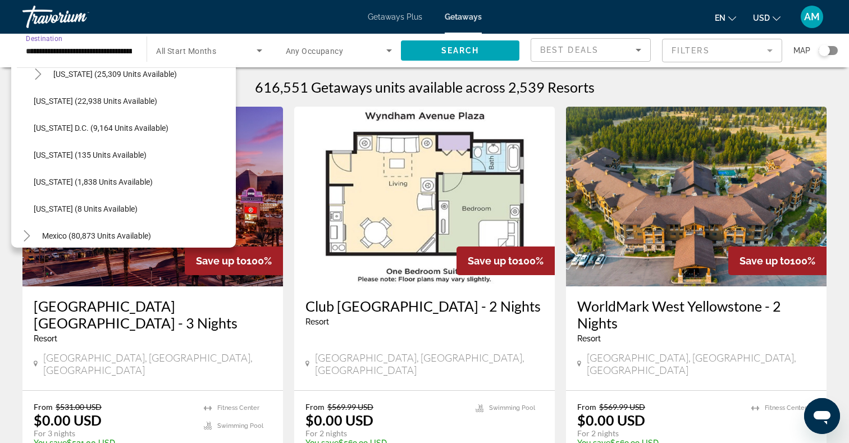
scroll to position [1098, 0]
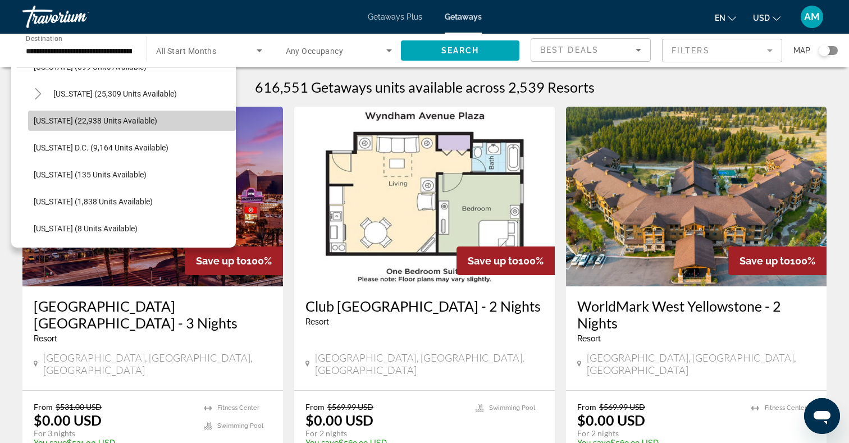
click at [101, 122] on span "[US_STATE] (22,938 units available)" at bounding box center [96, 120] width 124 height 9
type input "**********"
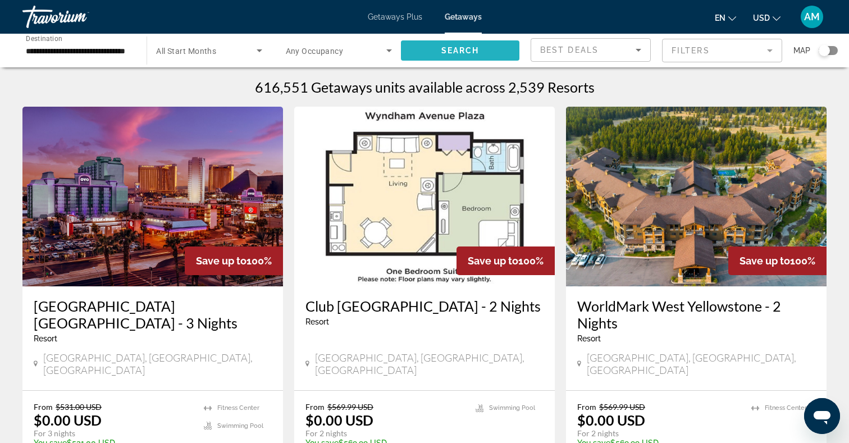
click at [424, 41] on span "Search widget" at bounding box center [460, 50] width 118 height 27
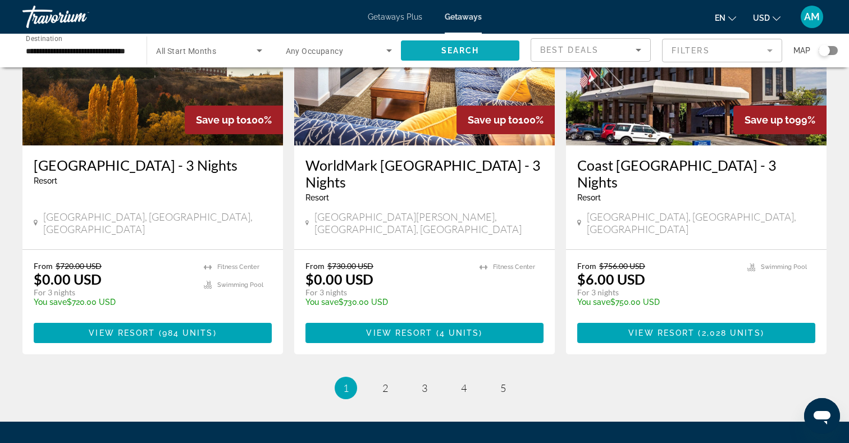
scroll to position [1391, 0]
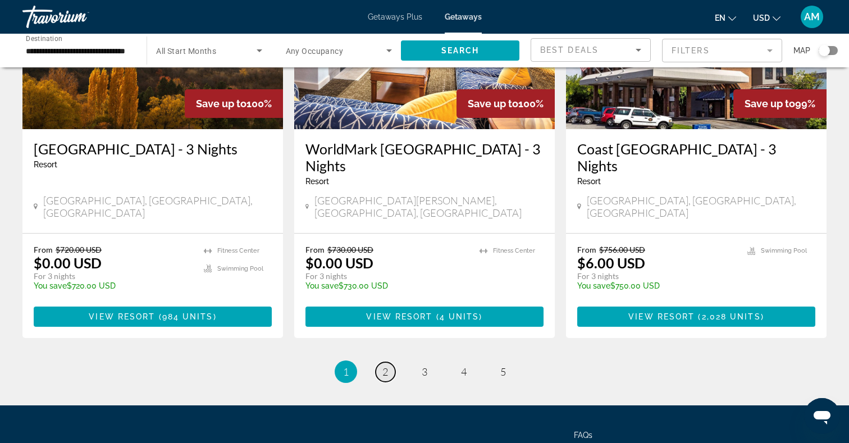
click at [379, 362] on link "page 2" at bounding box center [386, 372] width 20 height 20
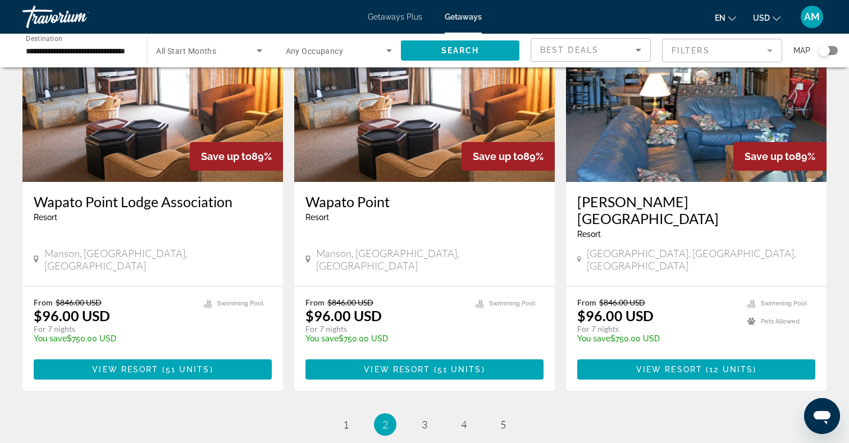
scroll to position [1340, 0]
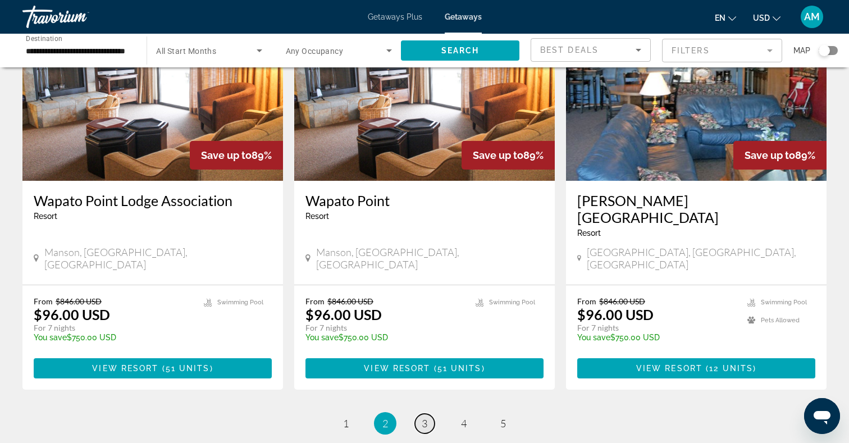
click at [424, 417] on span "3" at bounding box center [425, 423] width 6 height 12
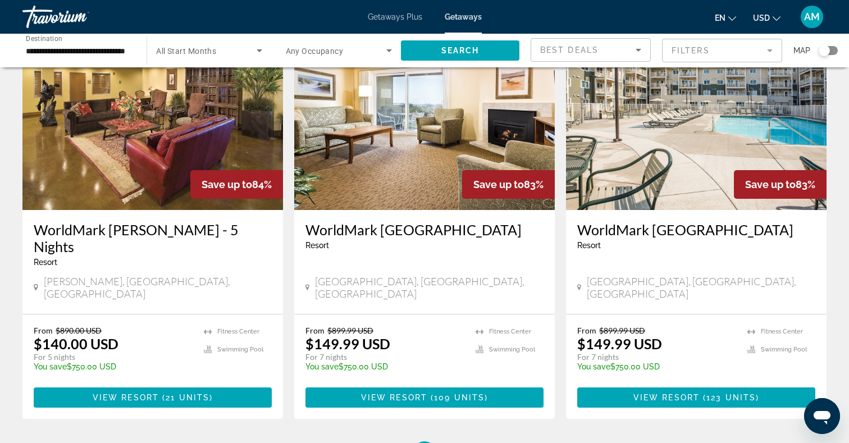
scroll to position [1294, 0]
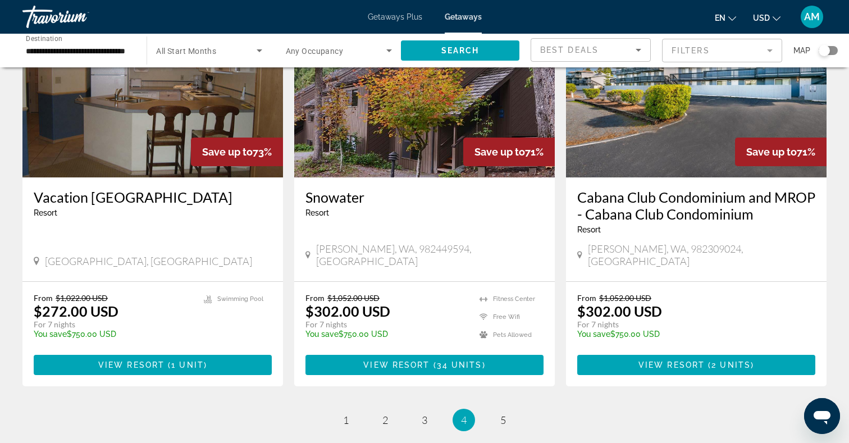
scroll to position [1346, 0]
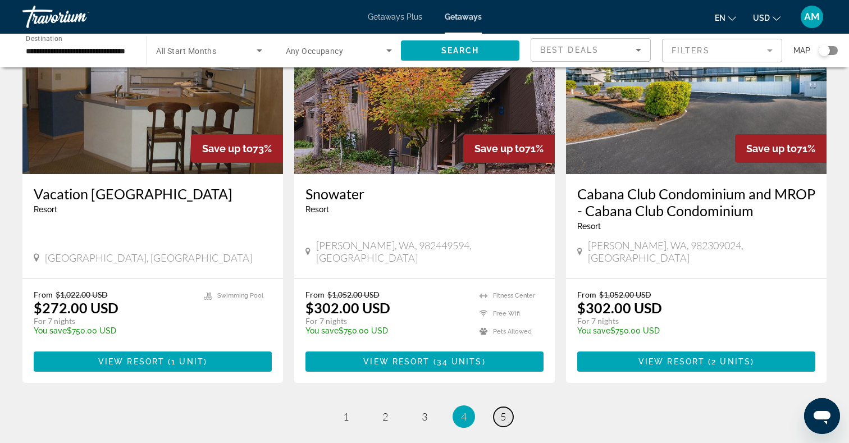
click at [506, 407] on link "page 5" at bounding box center [504, 417] width 20 height 20
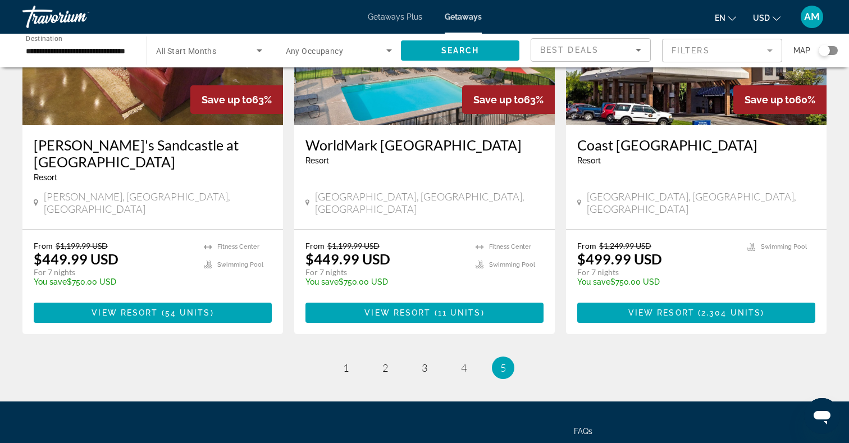
scroll to position [1407, 0]
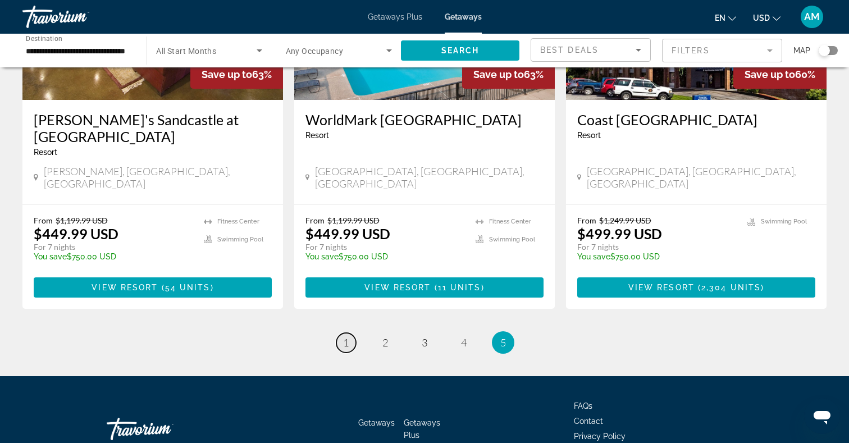
click at [343, 336] on span "1" at bounding box center [346, 342] width 6 height 12
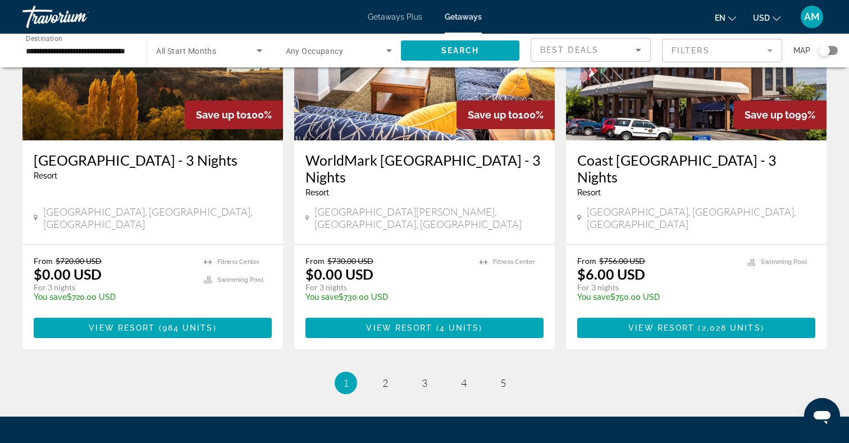
scroll to position [1391, 0]
